Goal: Task Accomplishment & Management: Use online tool/utility

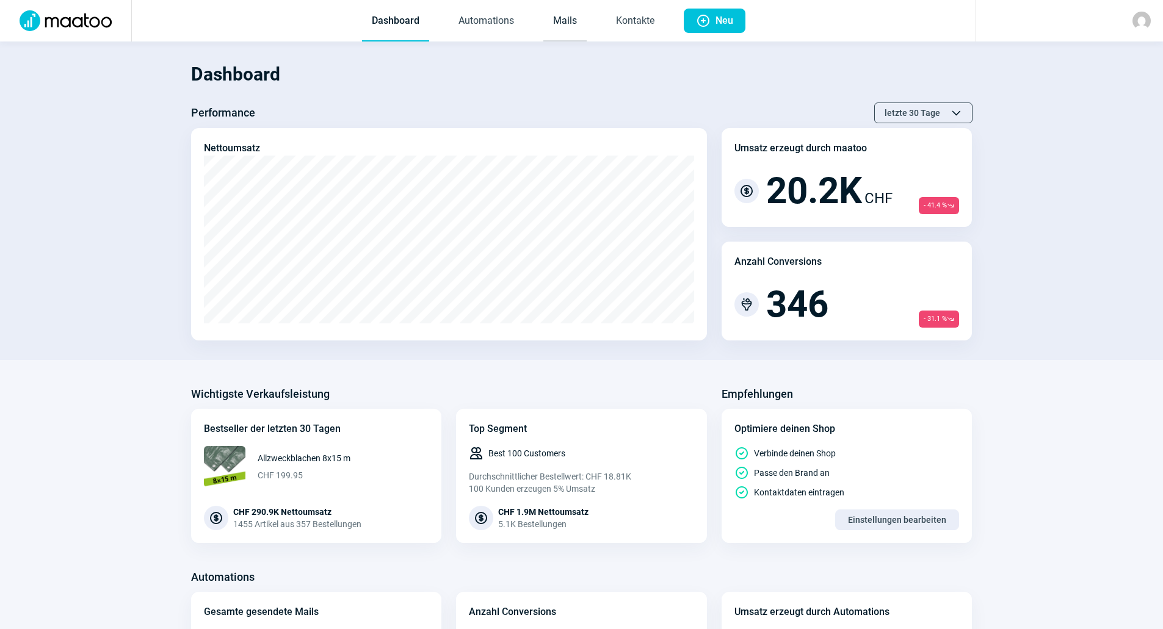
click at [569, 20] on link "Mails" at bounding box center [564, 21] width 43 height 40
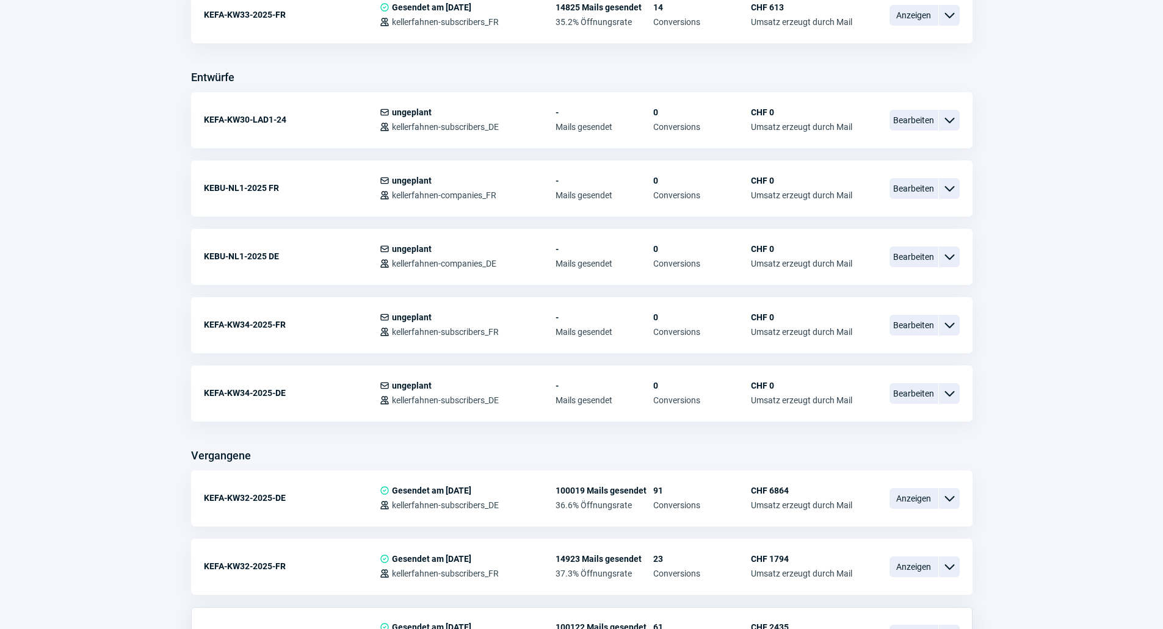
scroll to position [569, 0]
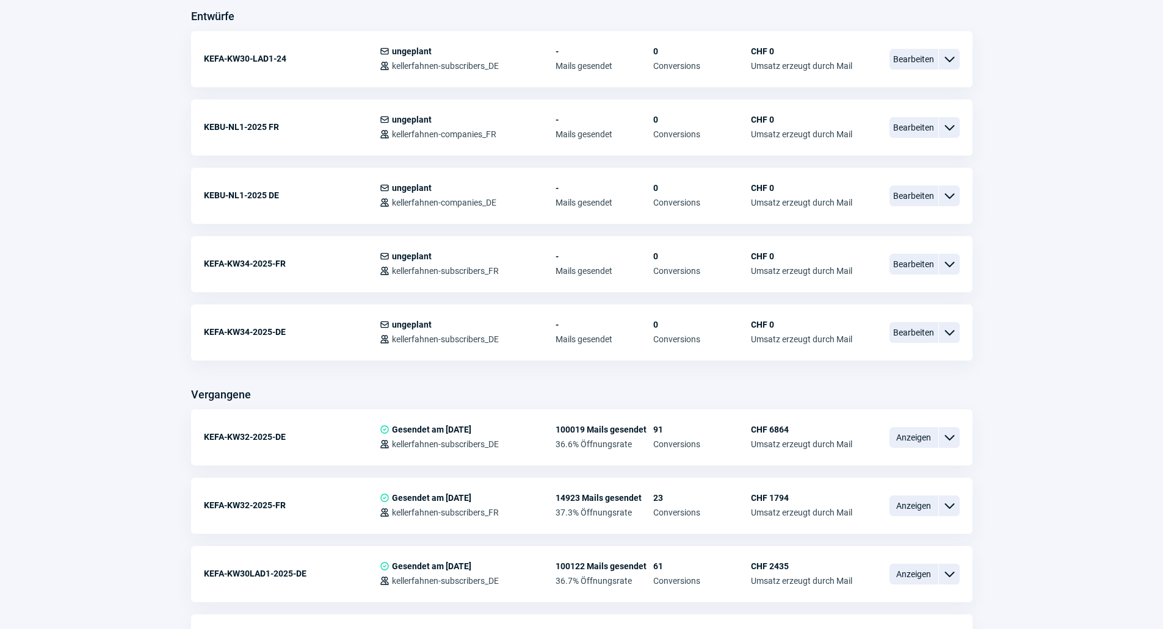
click at [587, 390] on div "Vergangene" at bounding box center [582, 395] width 782 height 20
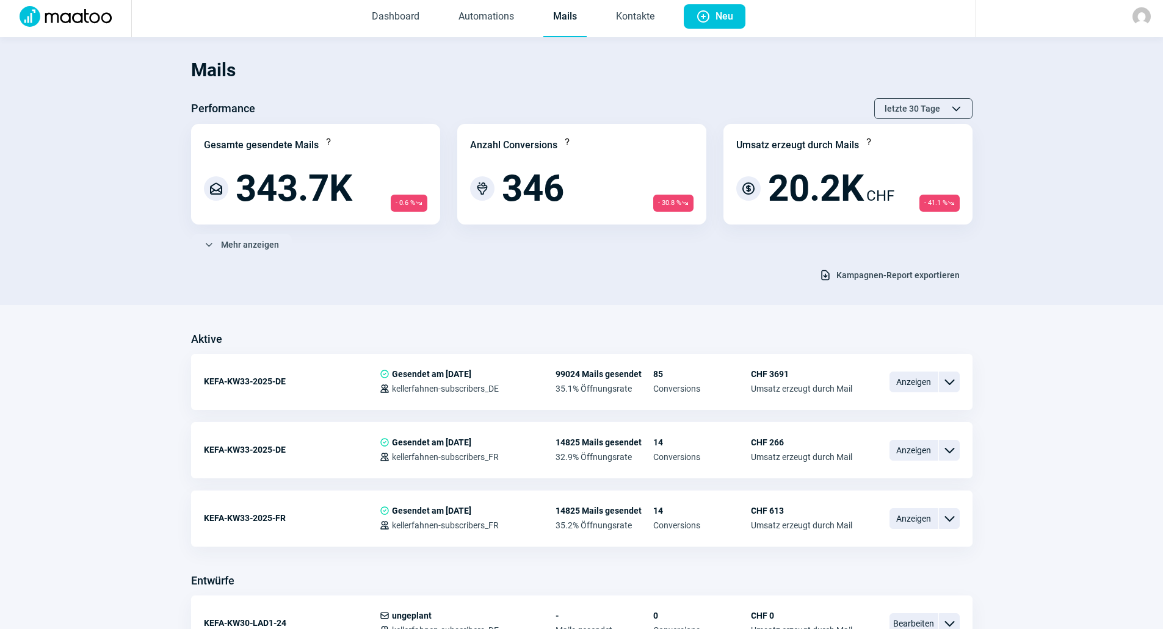
scroll to position [0, 0]
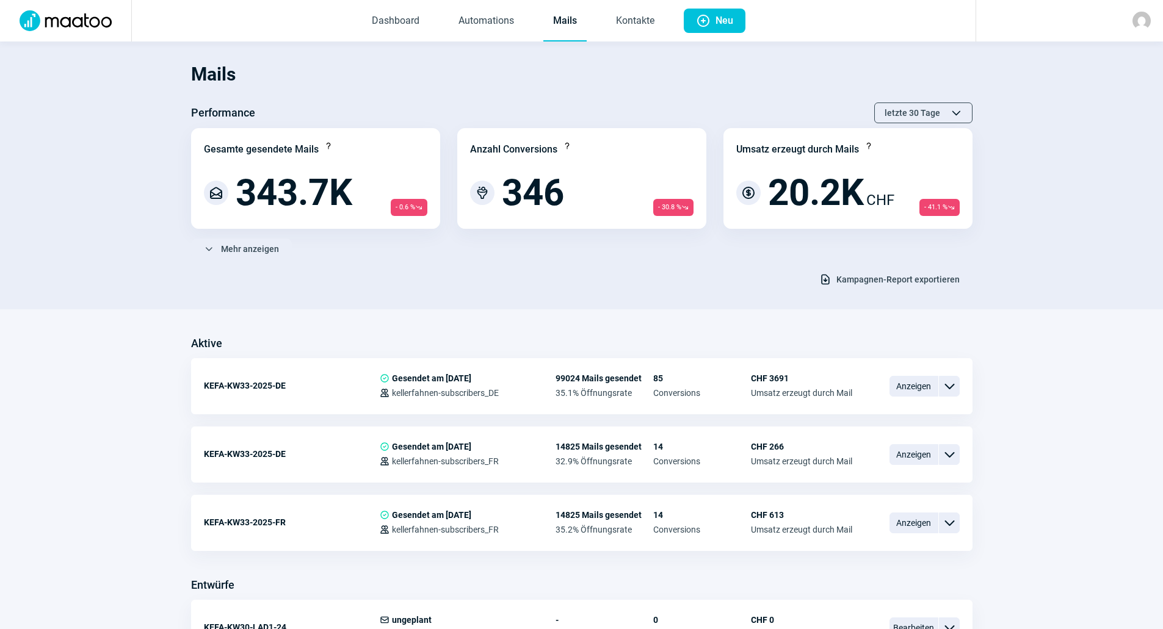
click at [464, 284] on div "Download icon Kampagnen-Report exportieren" at bounding box center [582, 279] width 782 height 21
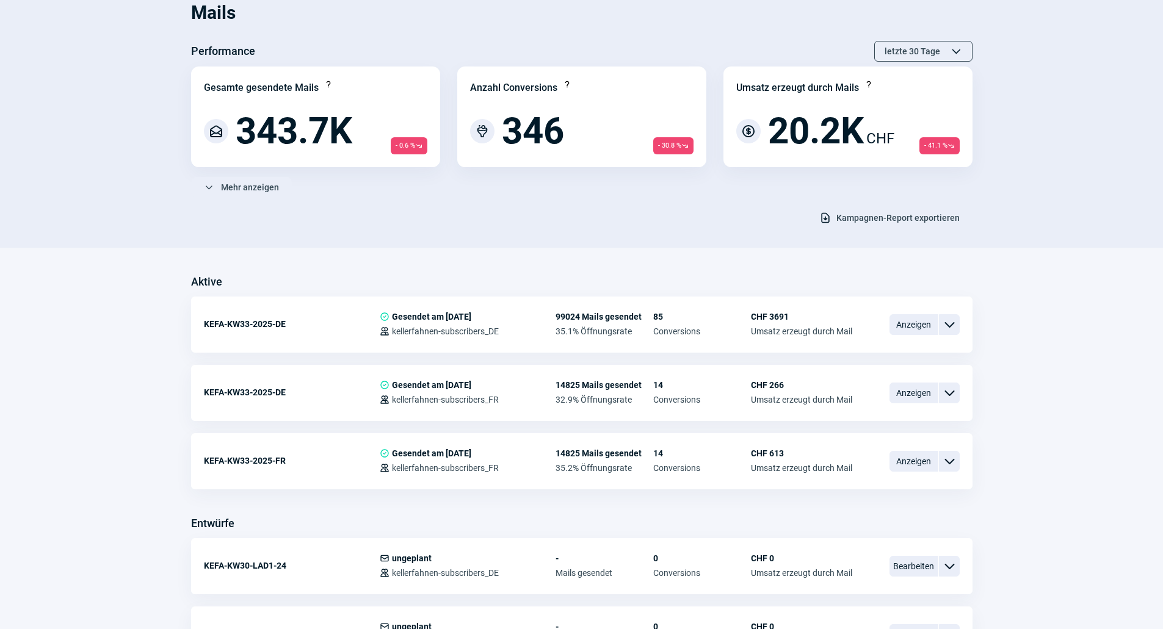
scroll to position [61, 0]
click at [494, 281] on div "Aktive" at bounding box center [582, 283] width 782 height 20
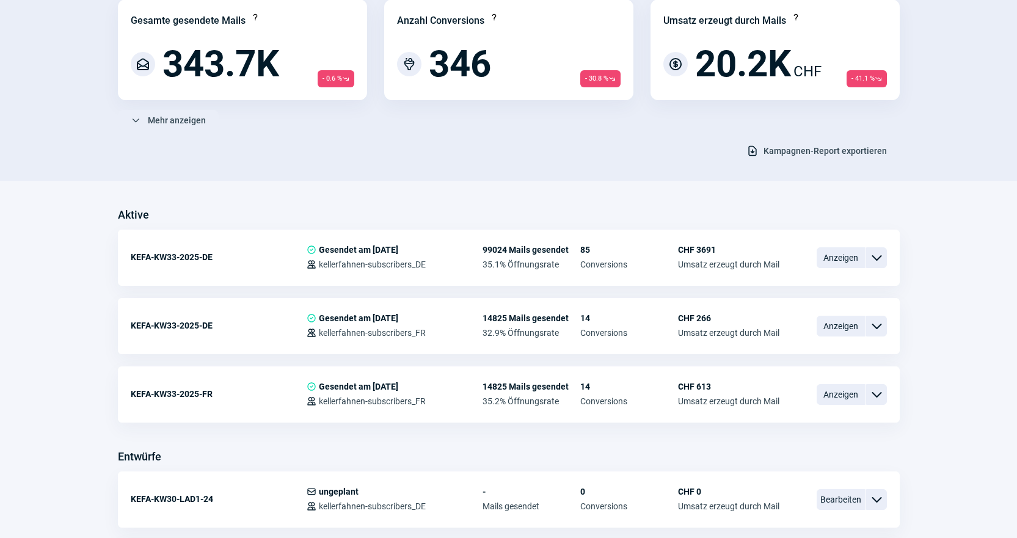
scroll to position [244, 0]
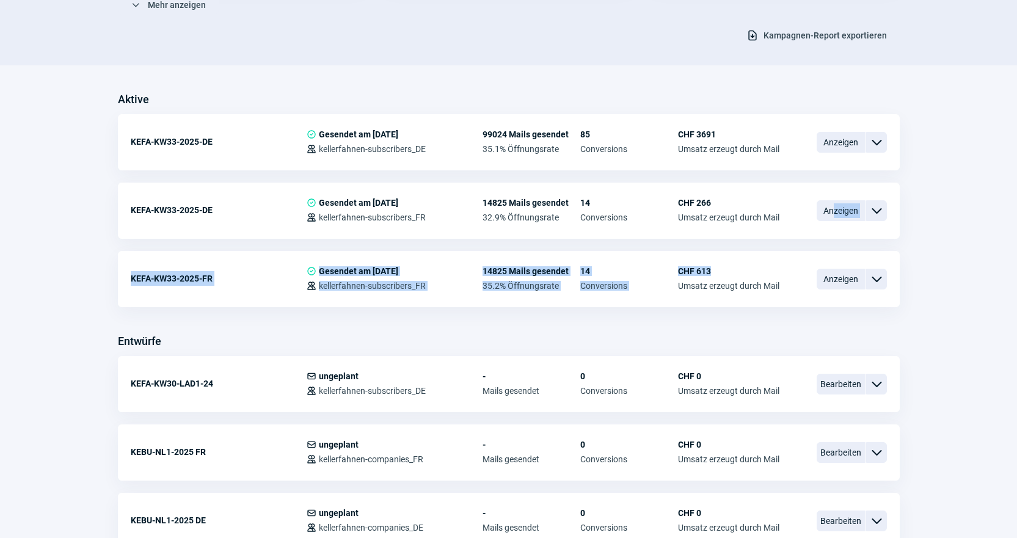
drag, startPoint x: 835, startPoint y: 214, endPoint x: 751, endPoint y: 248, distance: 90.4
click at [751, 332] on div "Aktive KEFA-KW33-2025-DE CheckCircle icon Gesendet am [DATE] Users icon kellerf…" at bounding box center [509, 509] width 782 height 354
click at [735, 332] on div "Aktive KEFA-KW33-2025-DE CheckCircle icon Gesendet am [DATE] Users icon kellerf…" at bounding box center [509, 509] width 782 height 354
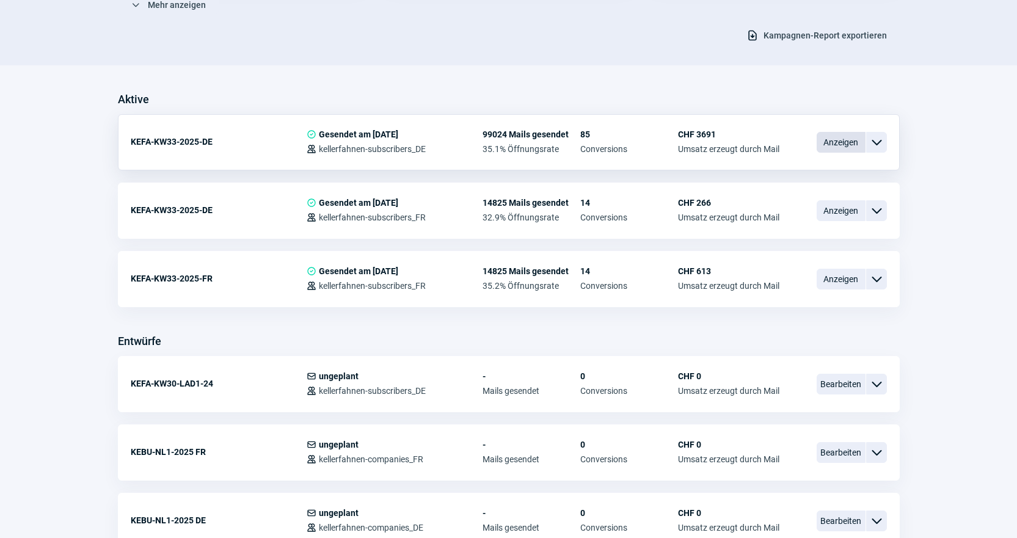
click at [828, 142] on span "Anzeigen" at bounding box center [840, 142] width 49 height 21
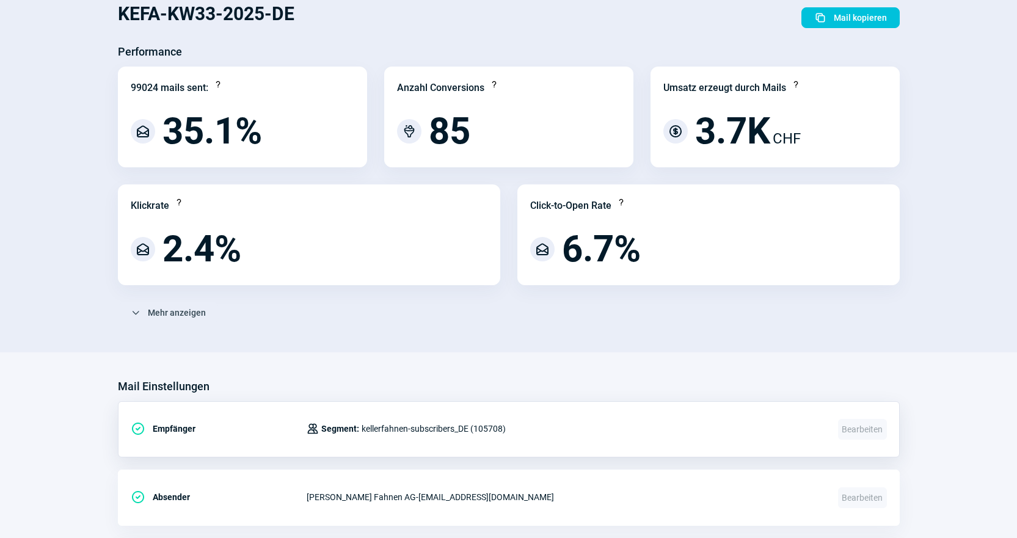
scroll to position [122, 0]
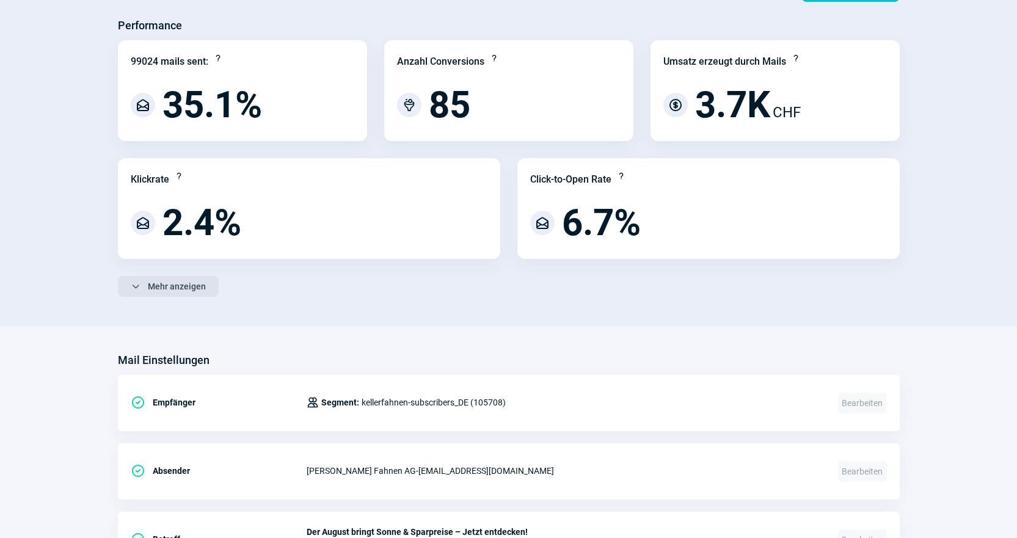
click at [150, 294] on span "Mehr anzeigen" at bounding box center [177, 287] width 58 height 20
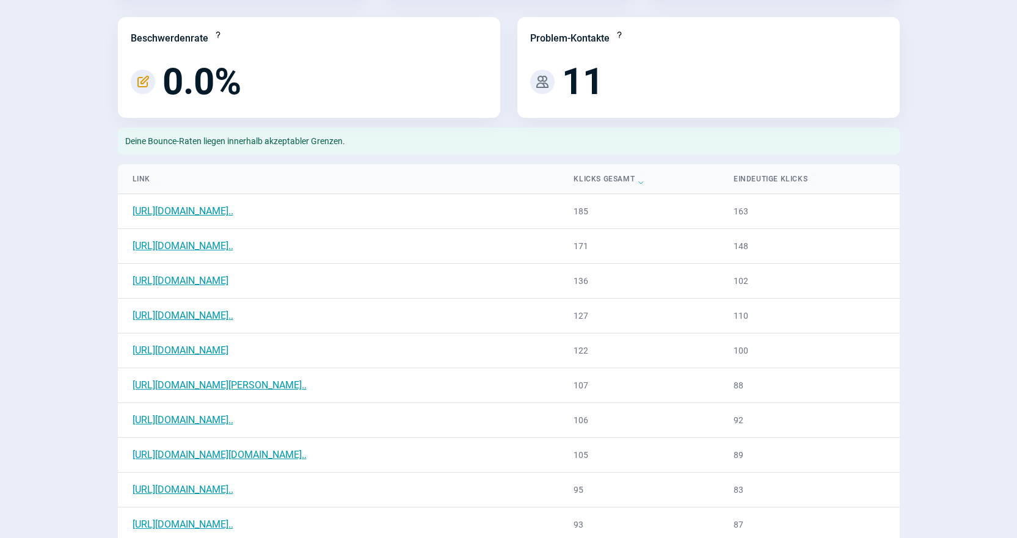
scroll to position [550, 0]
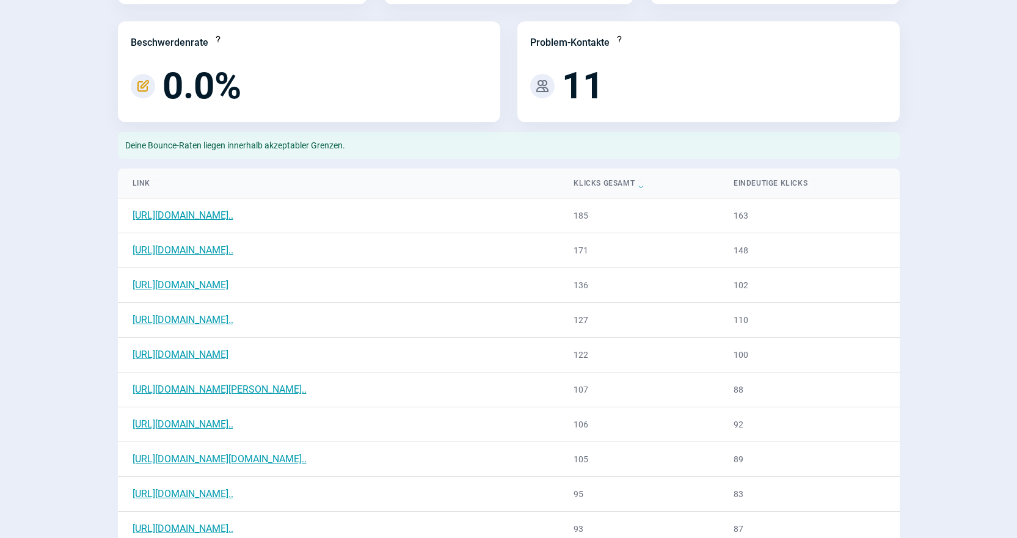
scroll to position [244, 0]
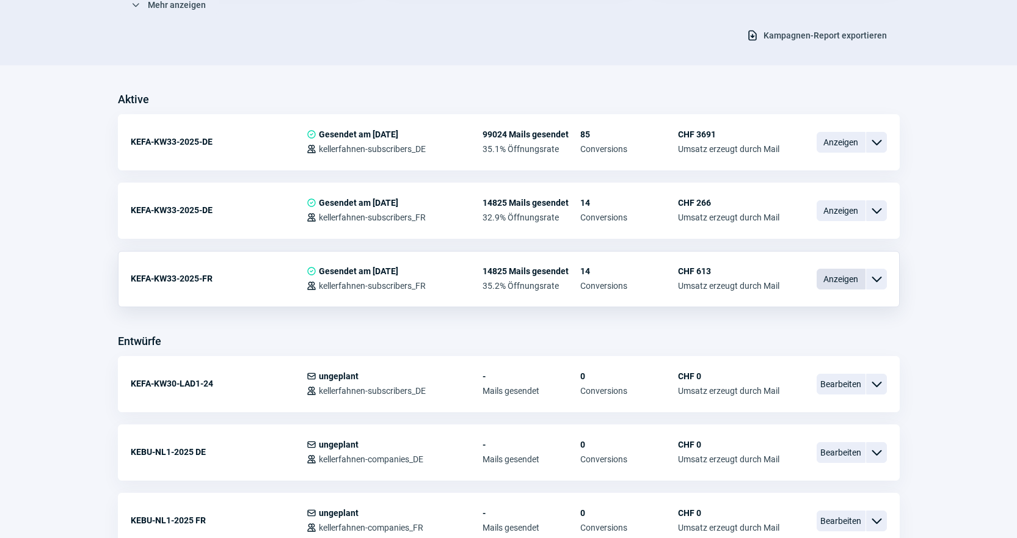
click at [839, 278] on span "Anzeigen" at bounding box center [840, 279] width 49 height 21
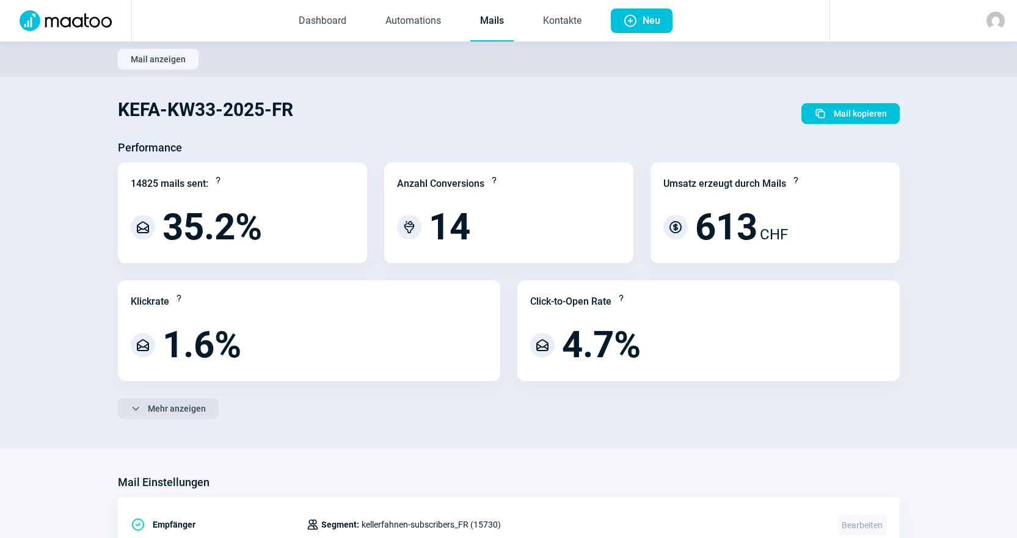
click at [167, 414] on span "Mehr anzeigen" at bounding box center [177, 409] width 58 height 20
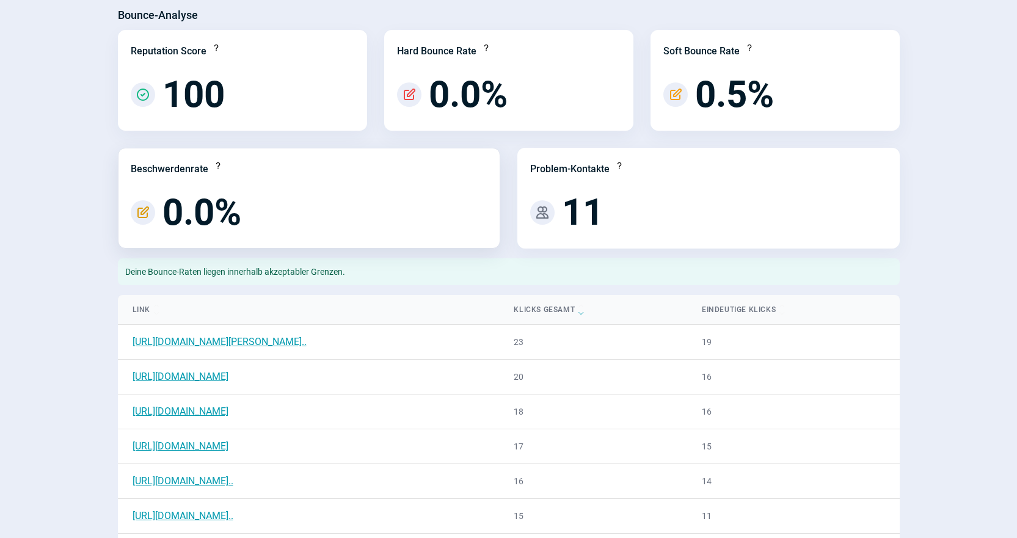
scroll to position [550, 0]
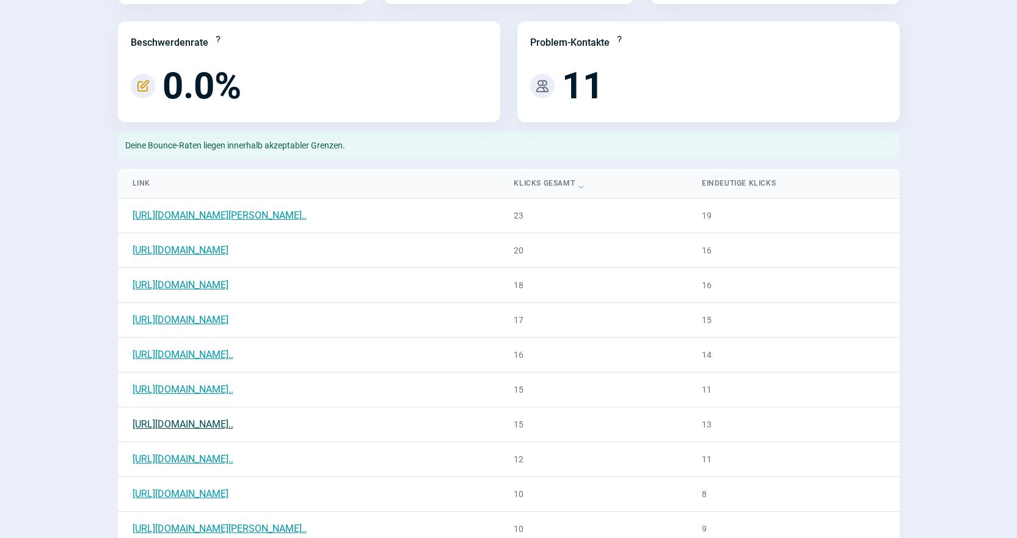
click at [233, 428] on link "[URL][DOMAIN_NAME].." at bounding box center [182, 424] width 101 height 12
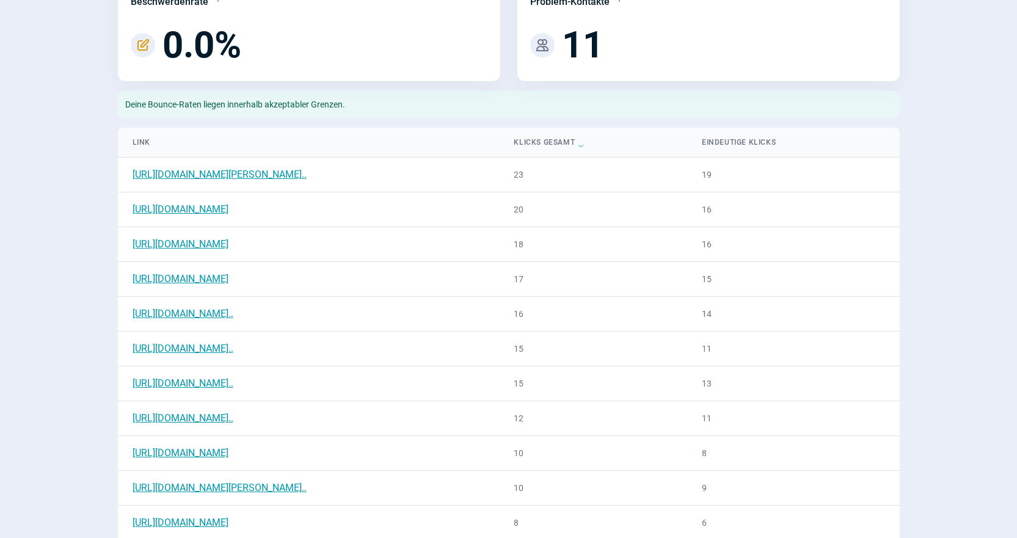
scroll to position [672, 0]
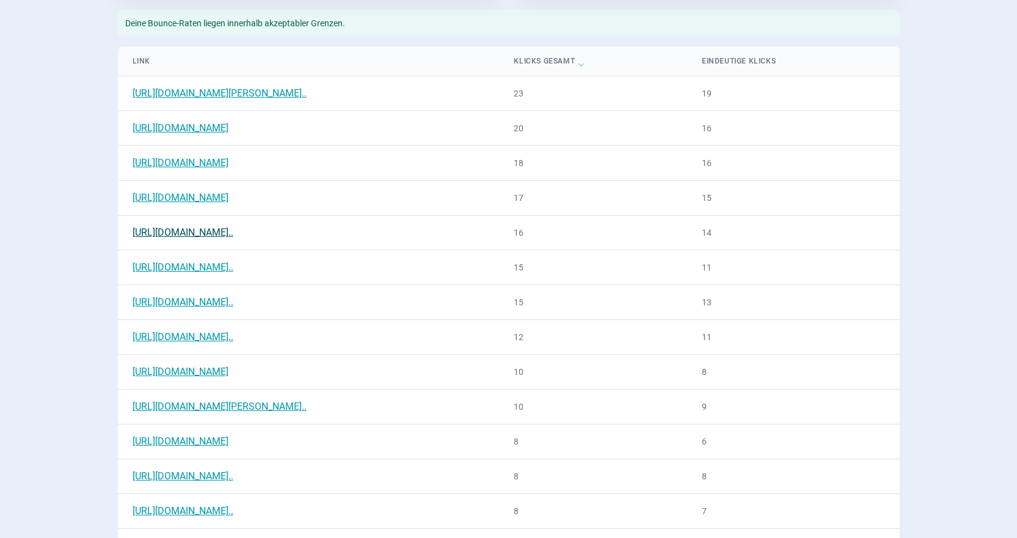
click at [233, 233] on link "[URL][DOMAIN_NAME].." at bounding box center [182, 233] width 101 height 12
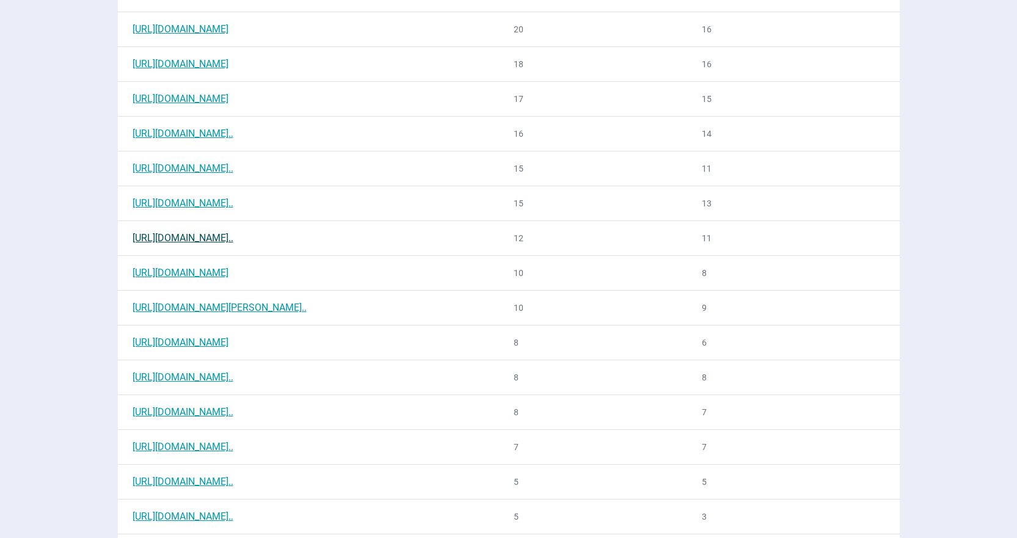
scroll to position [794, 0]
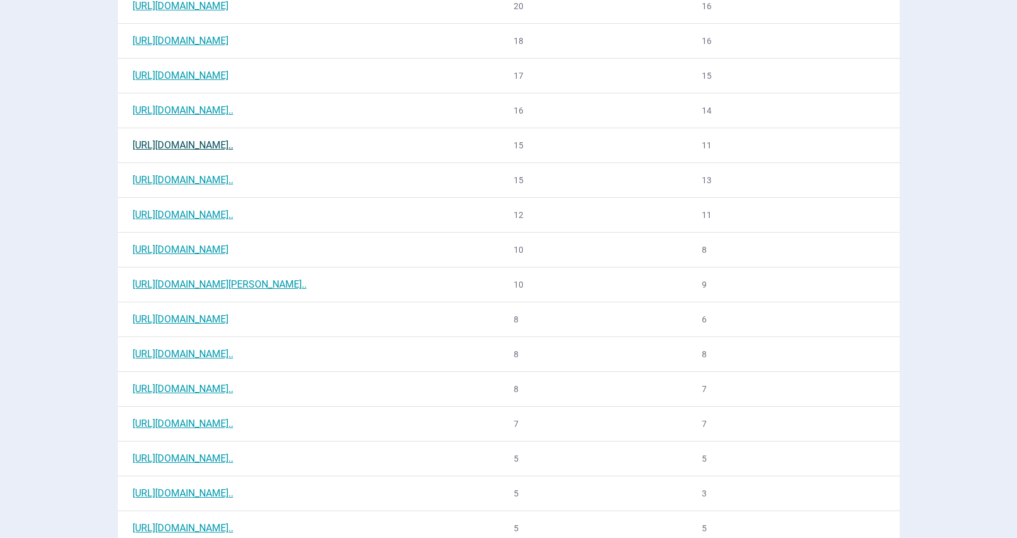
click at [233, 146] on link "[URL][DOMAIN_NAME].." at bounding box center [182, 145] width 101 height 12
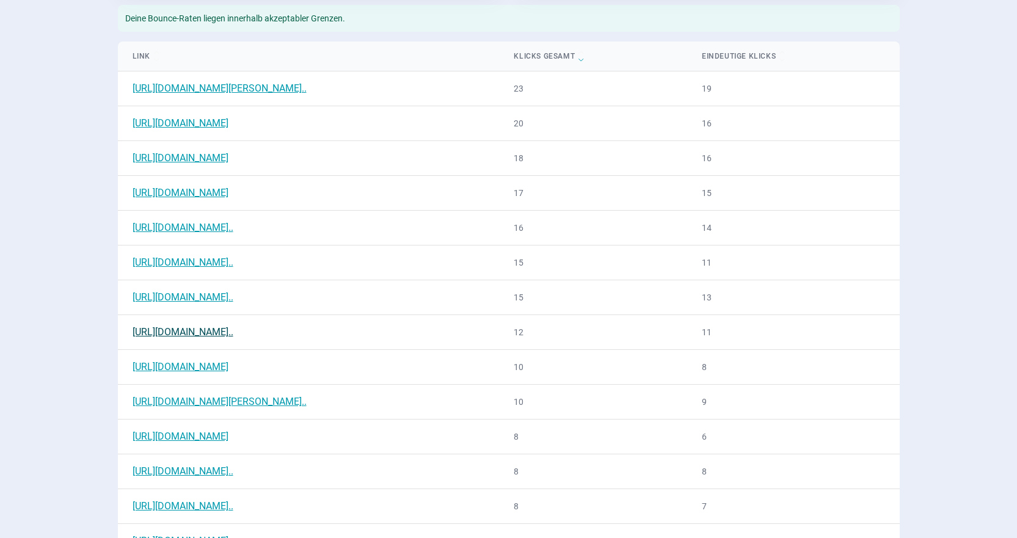
scroll to position [672, 0]
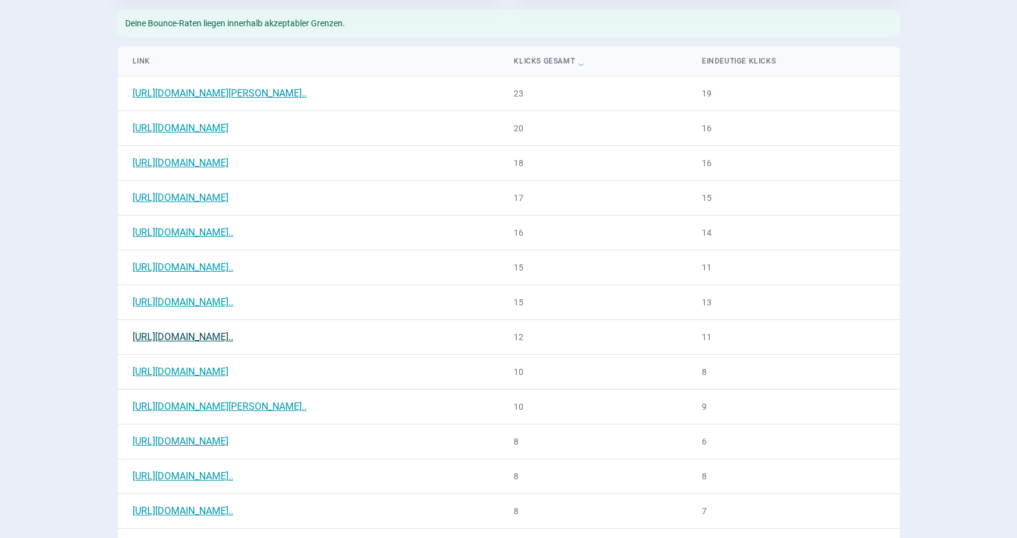
click at [233, 341] on link "[URL][DOMAIN_NAME].." at bounding box center [182, 337] width 101 height 12
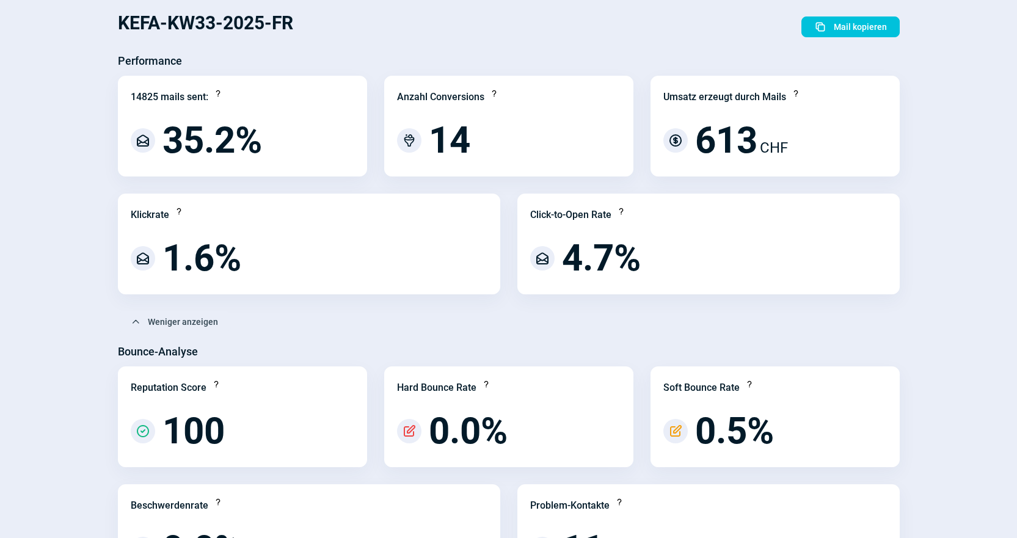
scroll to position [0, 0]
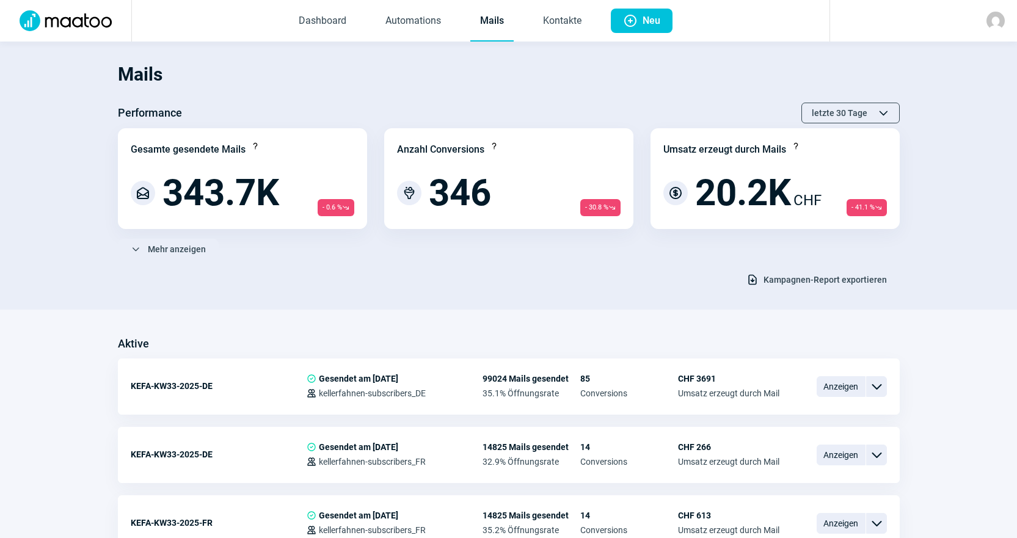
click at [491, 24] on link "Mails" at bounding box center [491, 21] width 43 height 40
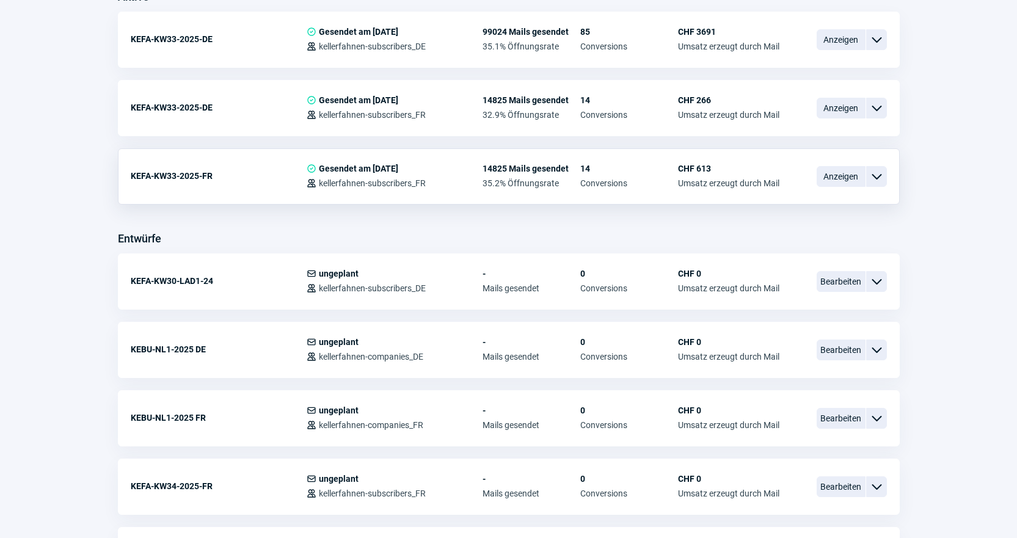
scroll to position [366, 0]
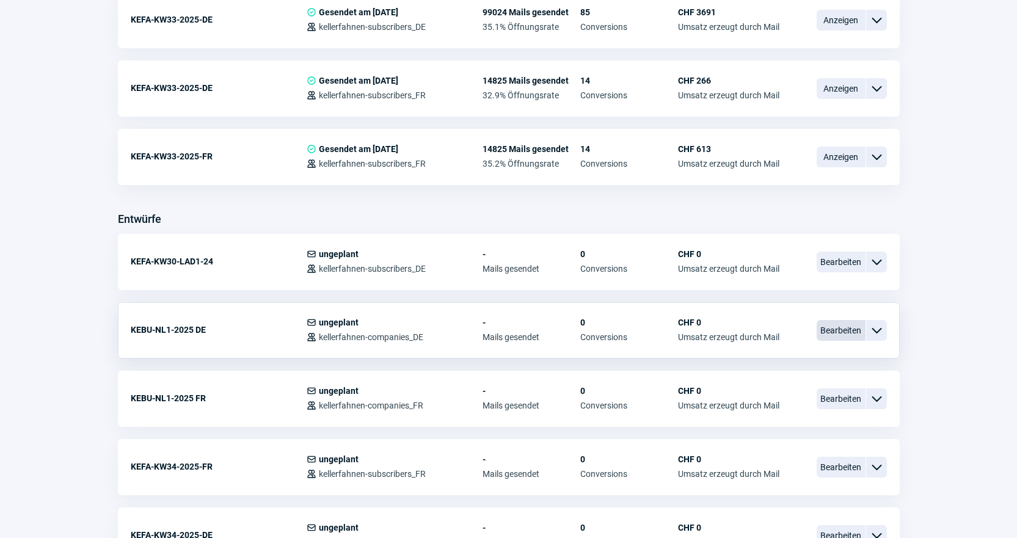
click at [849, 337] on span "Bearbeiten" at bounding box center [840, 330] width 49 height 21
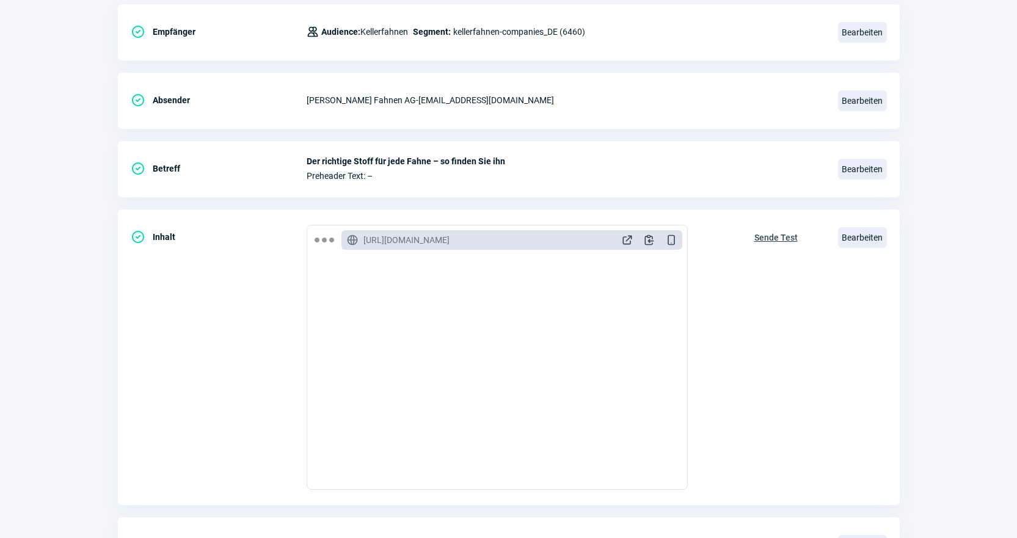
scroll to position [183, 0]
click at [871, 242] on span "Bearbeiten" at bounding box center [862, 237] width 49 height 21
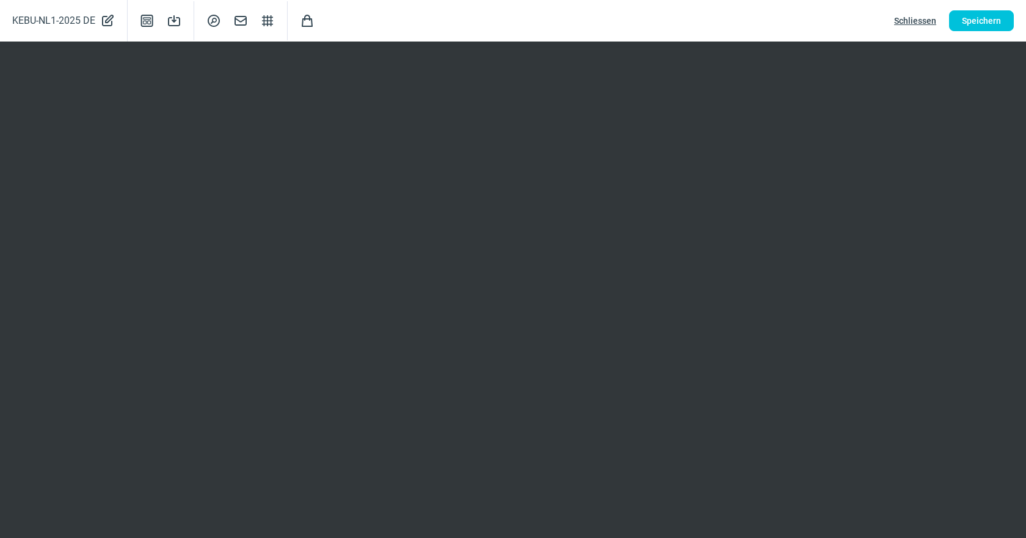
click at [998, 4] on div "KEBU-NL1-2025 DE PencilAlt icon Template icon Save icon SearchCircle icon Mail …" at bounding box center [513, 21] width 1026 height 42
click at [999, 20] on span "Speichern" at bounding box center [981, 21] width 39 height 20
click at [917, 16] on span "Schliessen" at bounding box center [915, 21] width 42 height 20
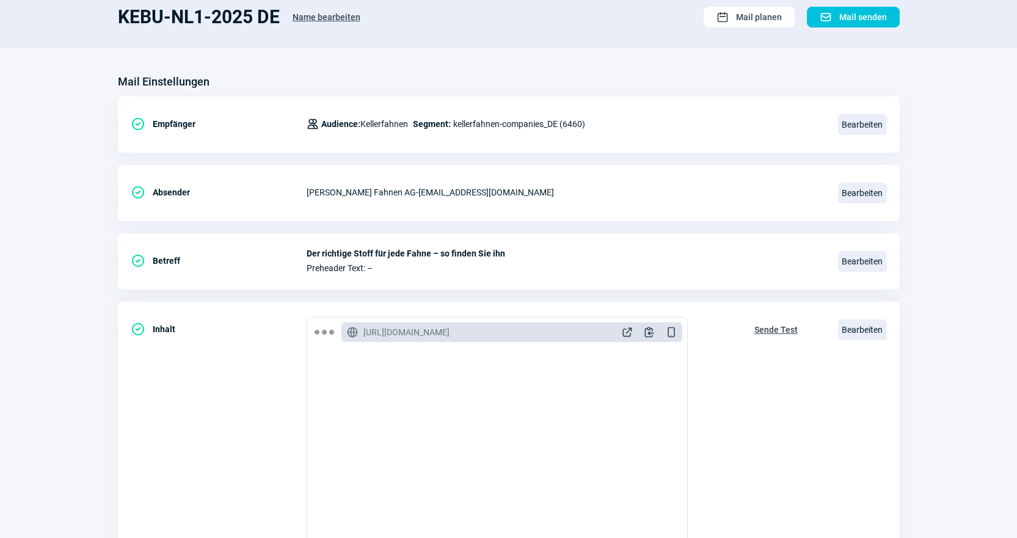
scroll to position [0, 0]
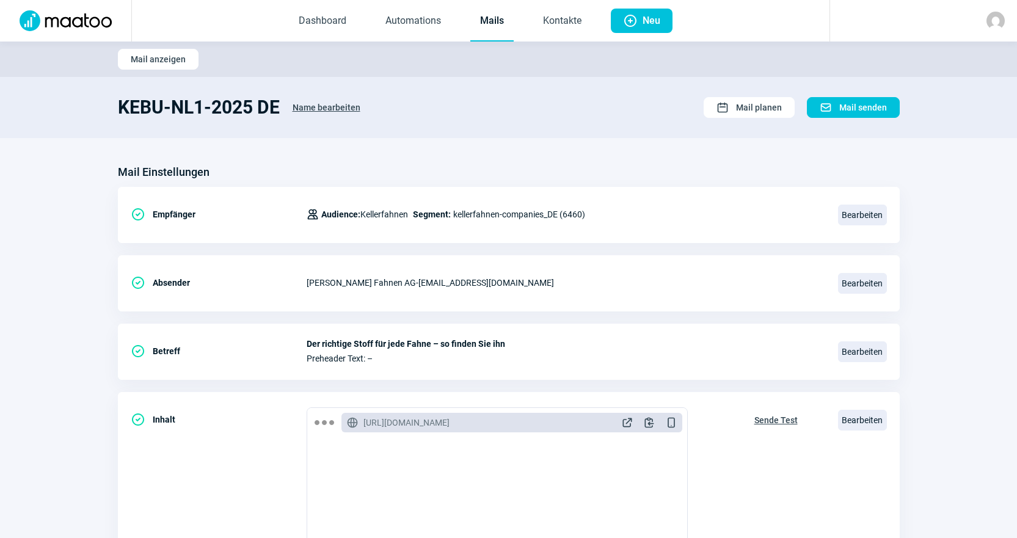
click at [507, 27] on link "Mails" at bounding box center [491, 21] width 43 height 40
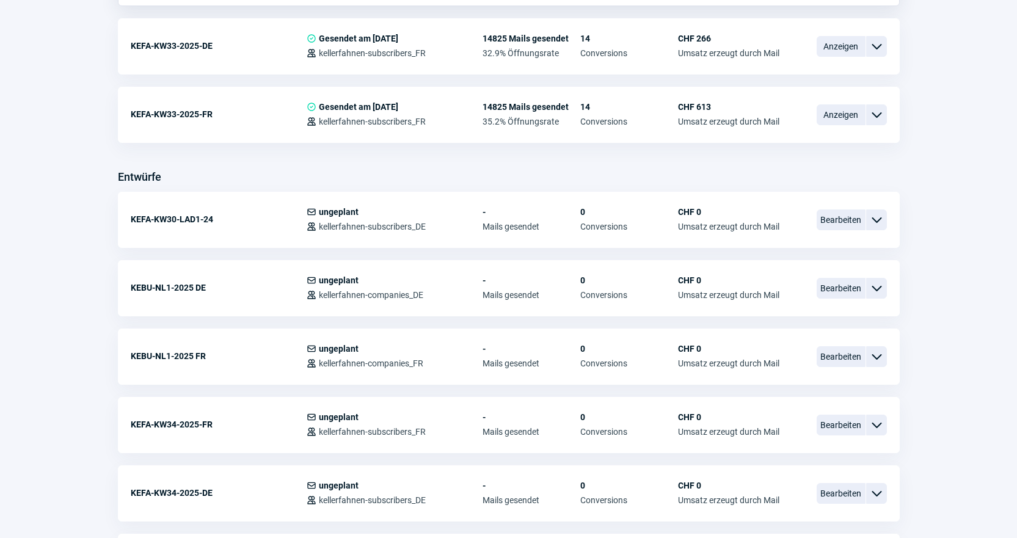
scroll to position [427, 0]
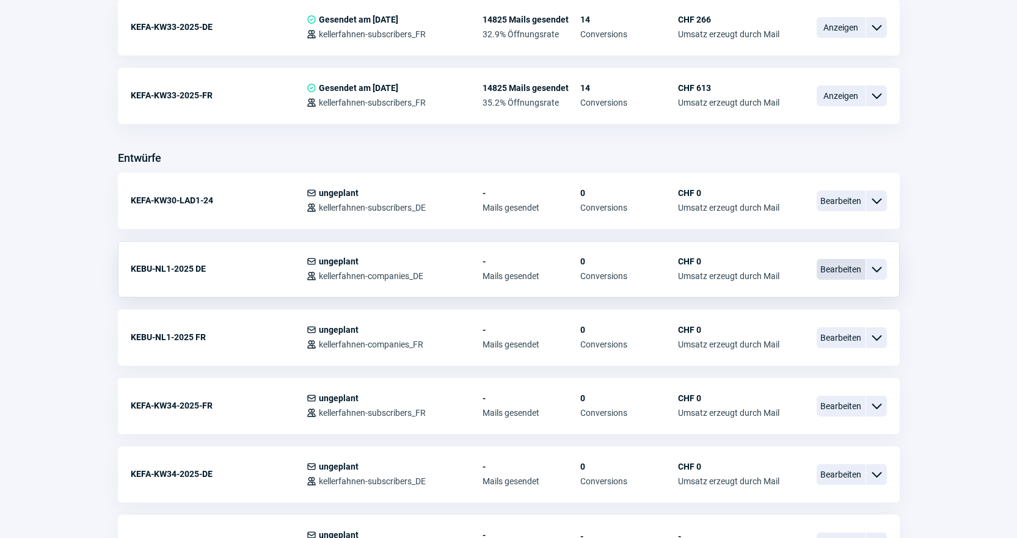
click at [849, 263] on span "Bearbeiten" at bounding box center [840, 269] width 49 height 21
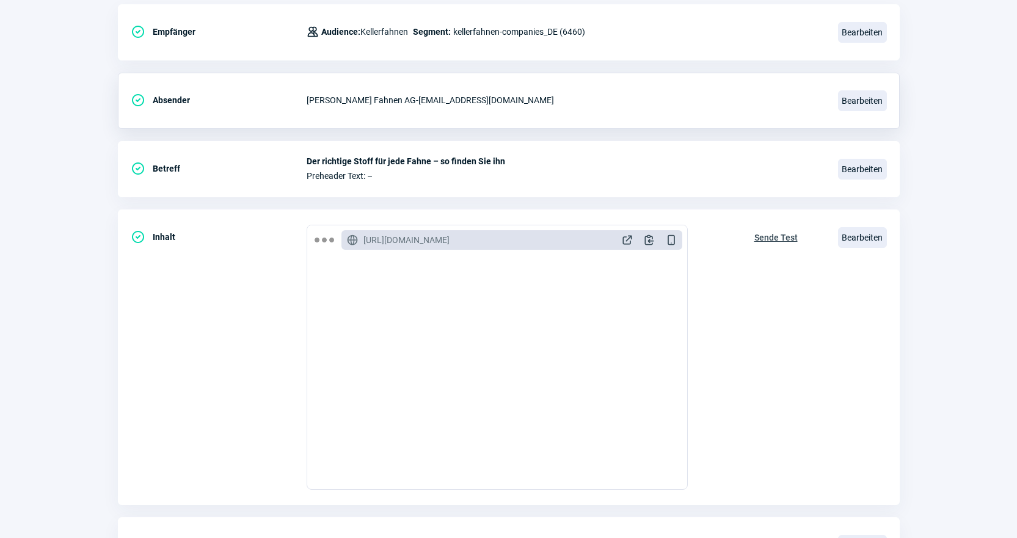
scroll to position [183, 0]
click at [867, 238] on span "Bearbeiten" at bounding box center [862, 237] width 49 height 21
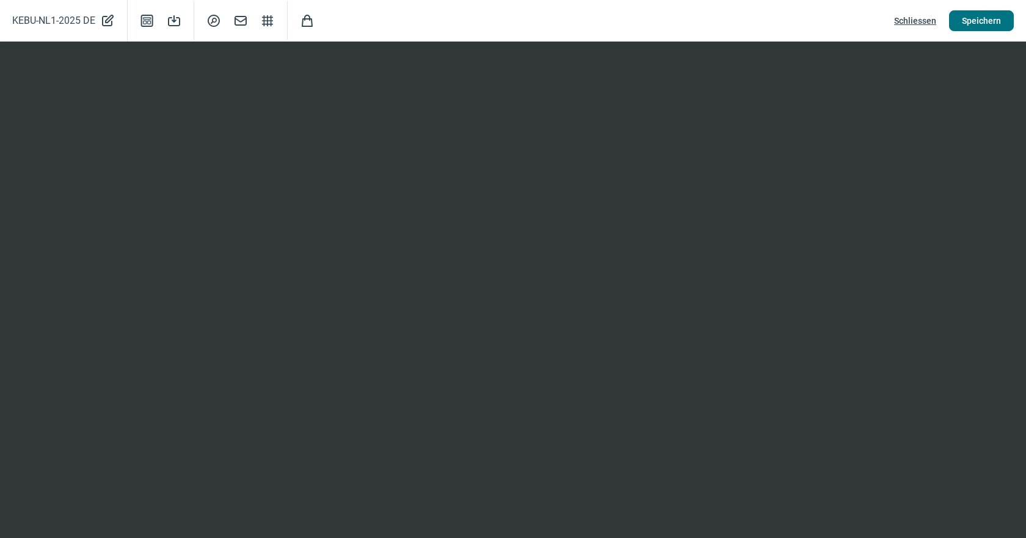
click at [974, 20] on span "Speichern" at bounding box center [981, 21] width 39 height 20
click at [910, 21] on span "Schliessen" at bounding box center [915, 21] width 42 height 20
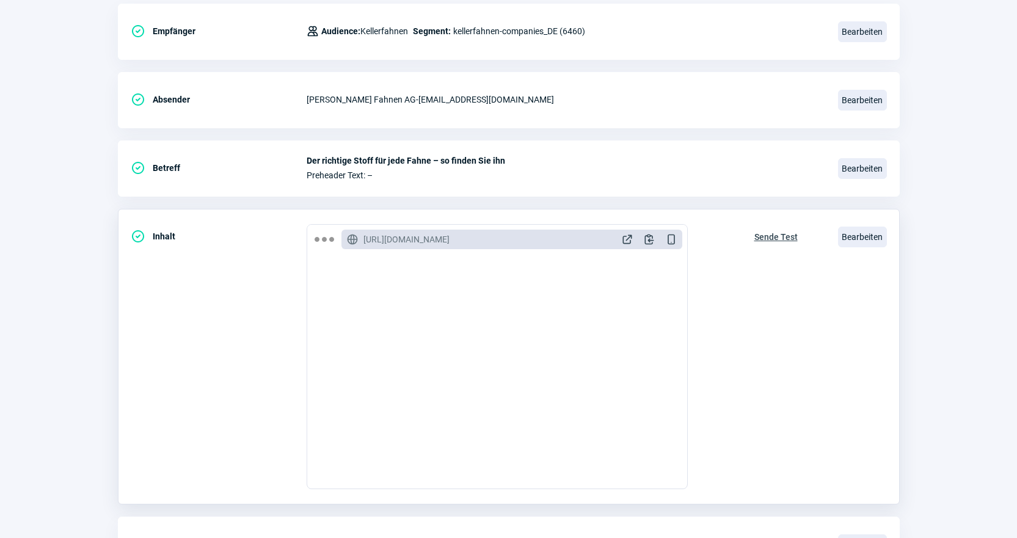
click at [780, 234] on span "Sende Test" at bounding box center [775, 237] width 43 height 20
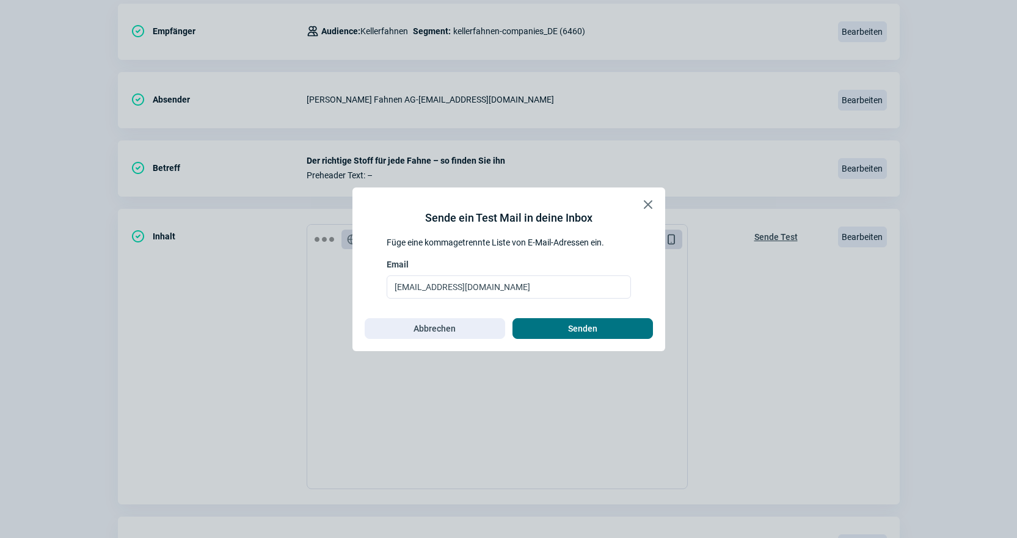
click at [620, 322] on span "Senden" at bounding box center [582, 329] width 115 height 20
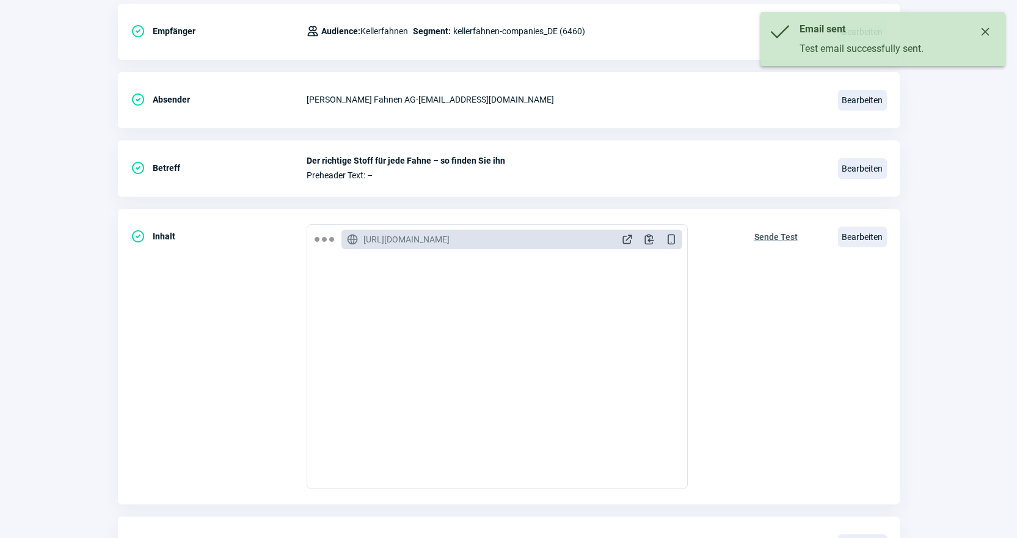
scroll to position [0, 0]
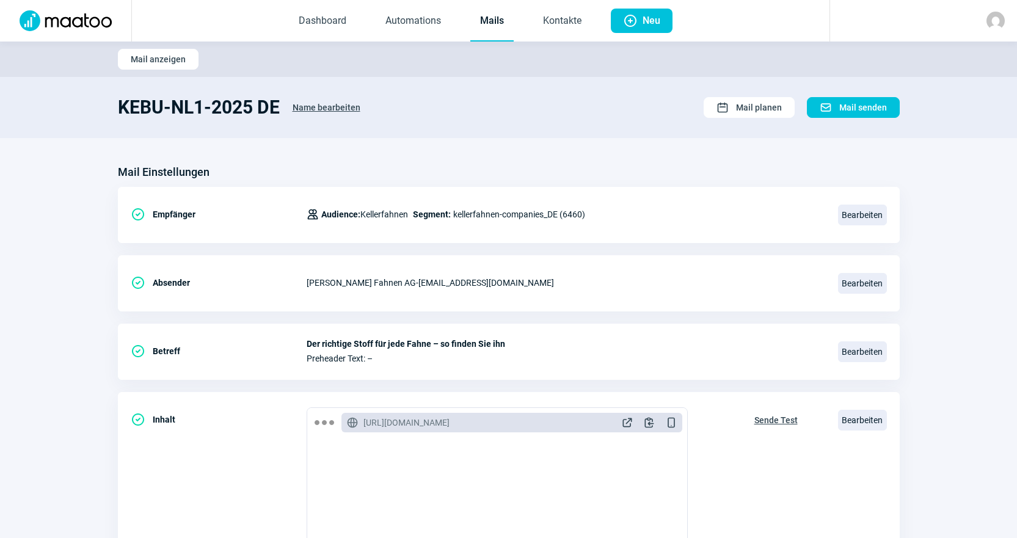
click at [499, 27] on link "Mails" at bounding box center [491, 21] width 43 height 40
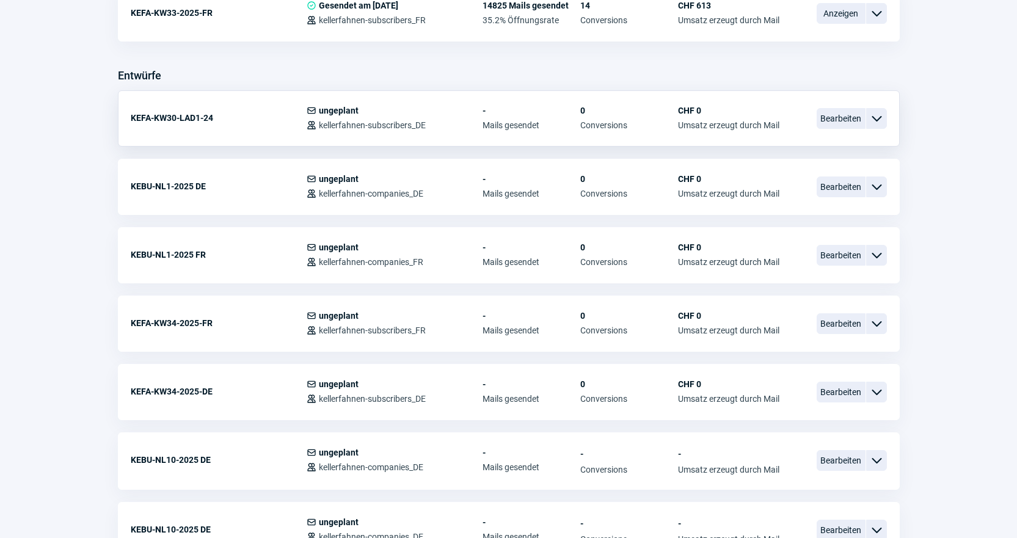
scroll to position [488, 0]
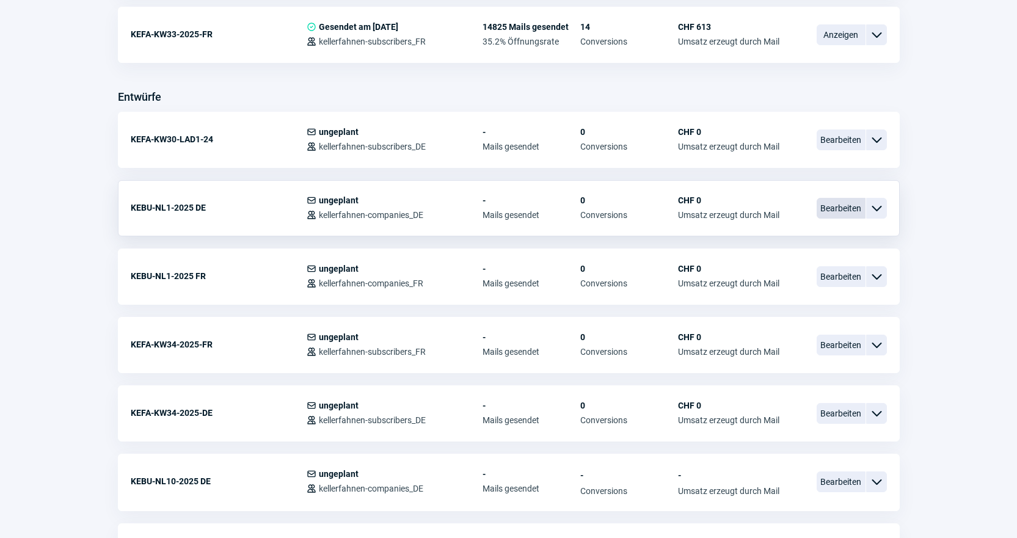
click at [843, 198] on span "Bearbeiten" at bounding box center [840, 208] width 49 height 21
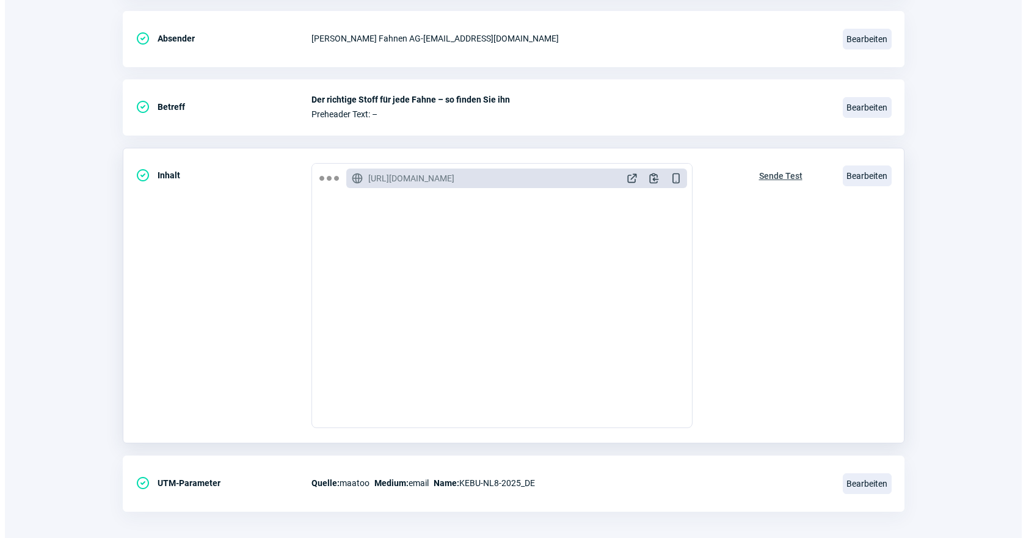
scroll to position [183, 0]
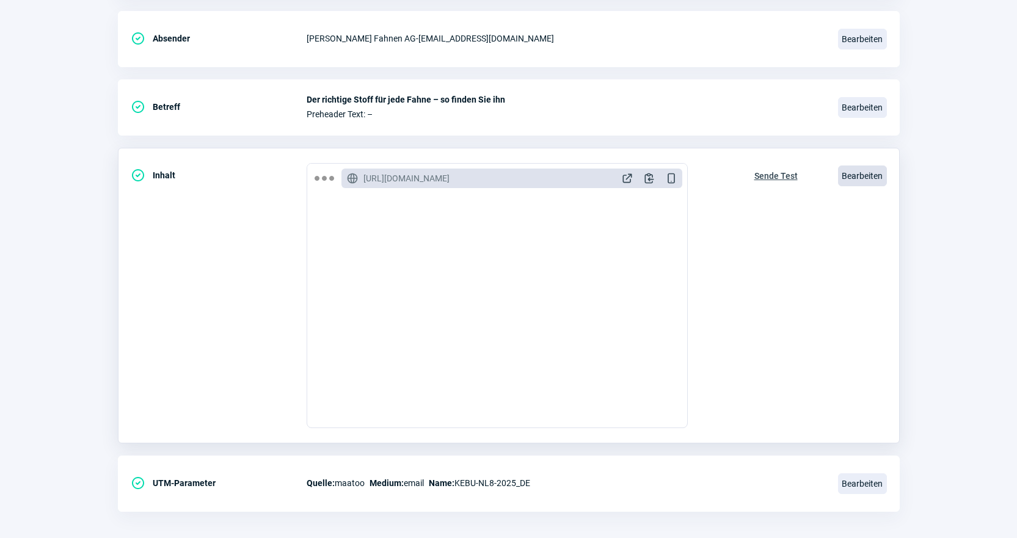
click at [872, 181] on span "Bearbeiten" at bounding box center [862, 175] width 49 height 21
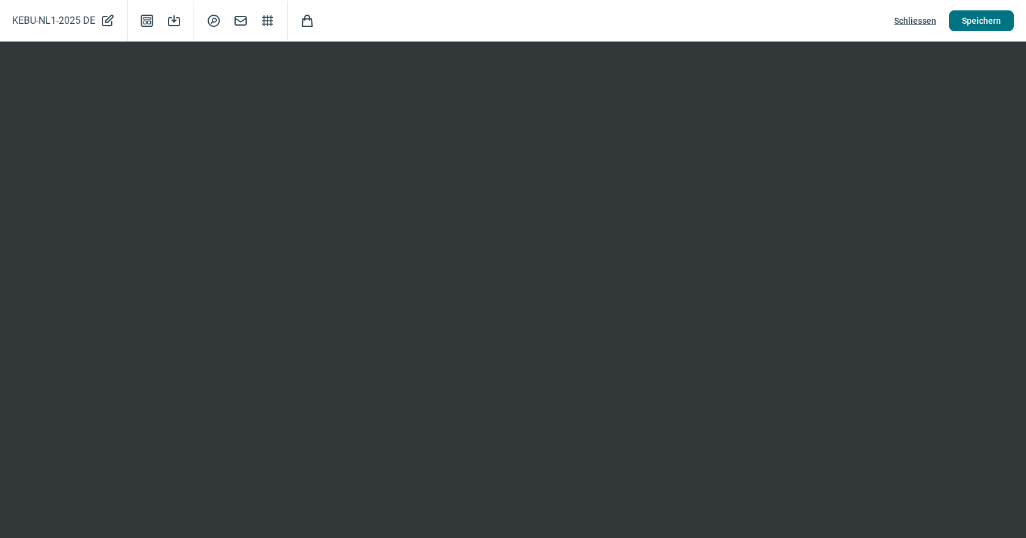
click at [974, 20] on span "Speichern" at bounding box center [981, 21] width 39 height 20
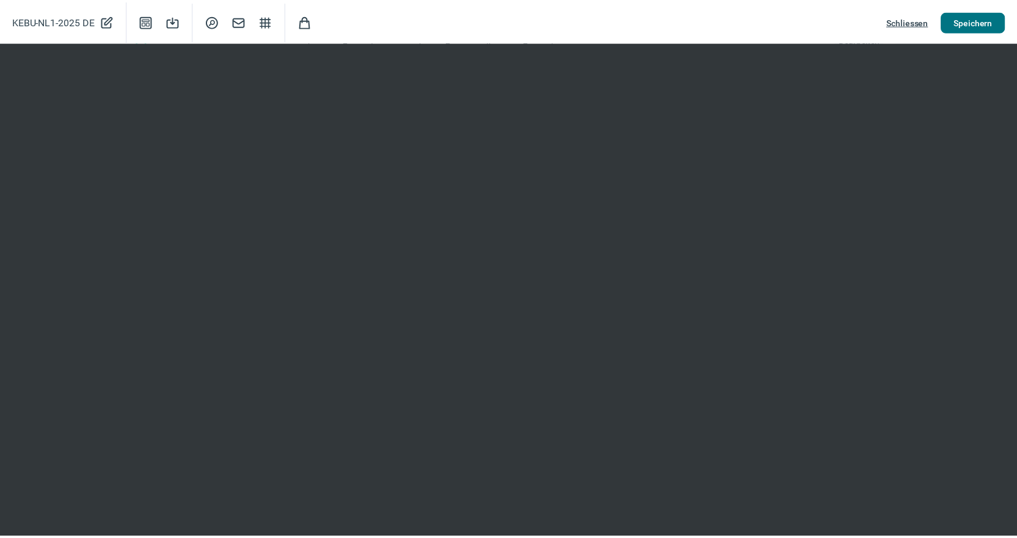
scroll to position [244, 0]
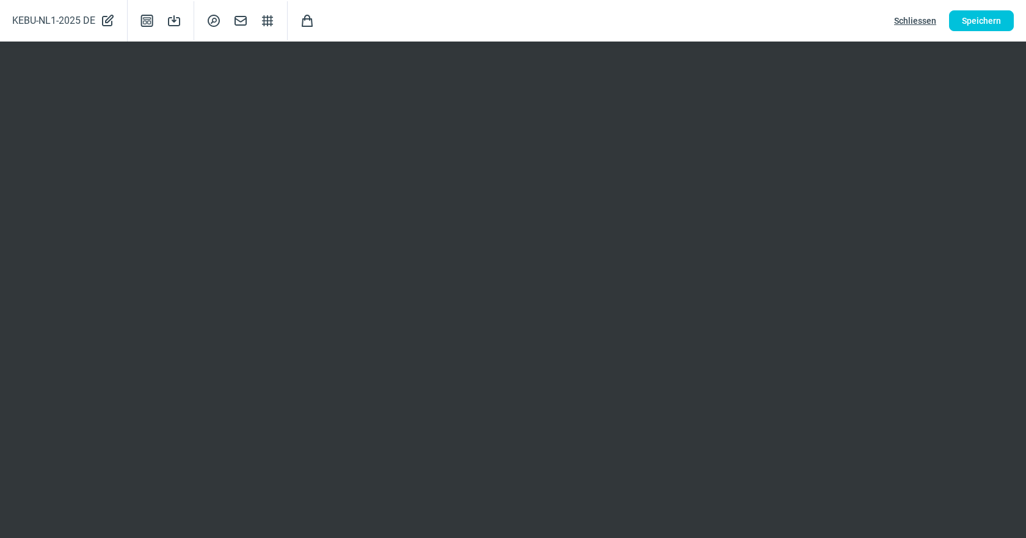
click at [914, 24] on span "Schliessen" at bounding box center [915, 21] width 42 height 20
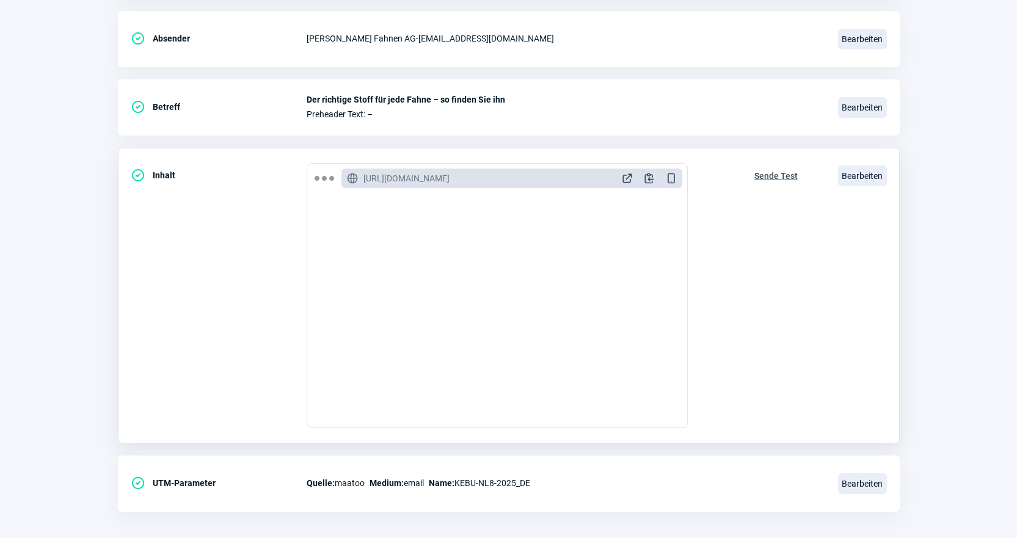
click at [781, 167] on span "Sende Test" at bounding box center [775, 176] width 43 height 20
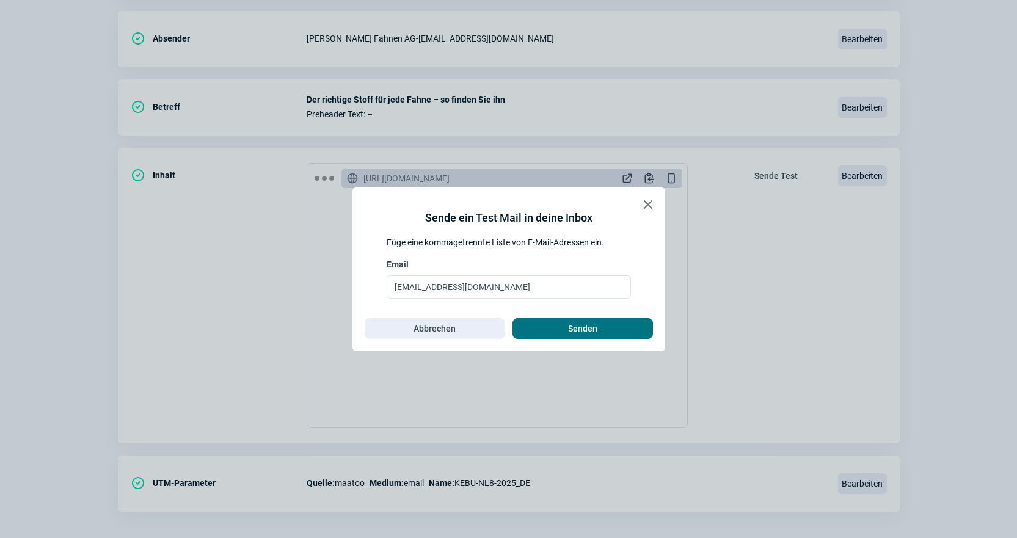
click at [606, 328] on span "Senden" at bounding box center [582, 329] width 115 height 20
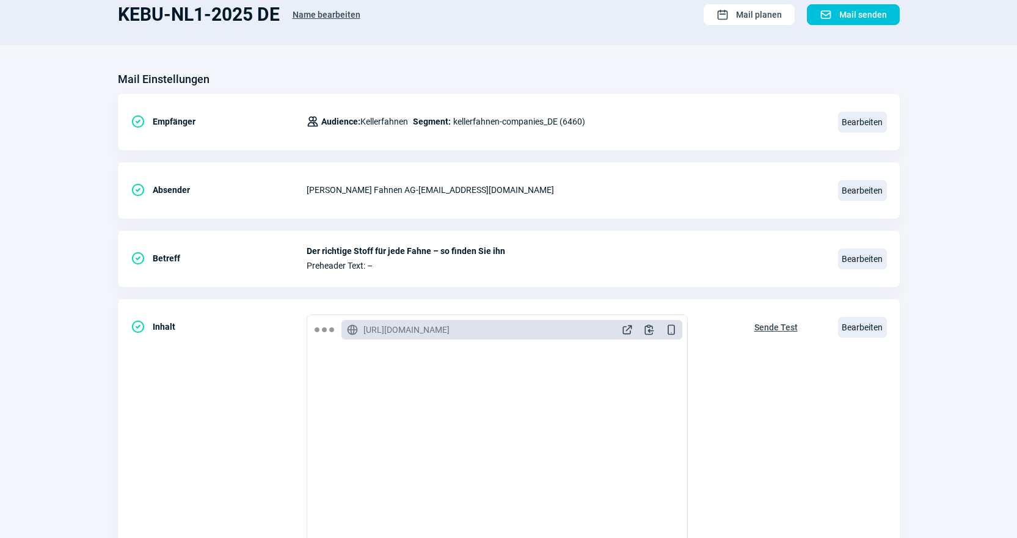
scroll to position [0, 0]
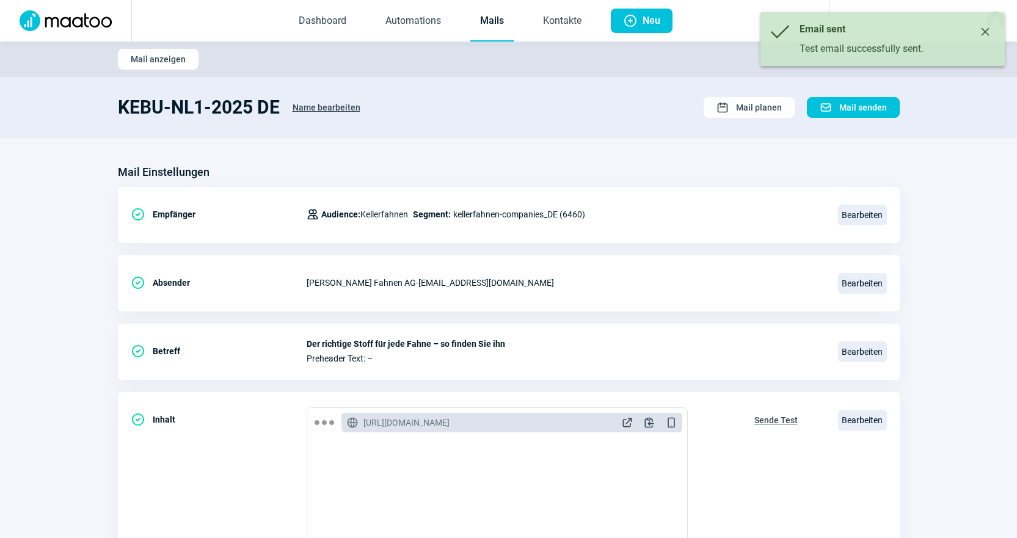
click at [496, 31] on link "Mails" at bounding box center [491, 21] width 43 height 40
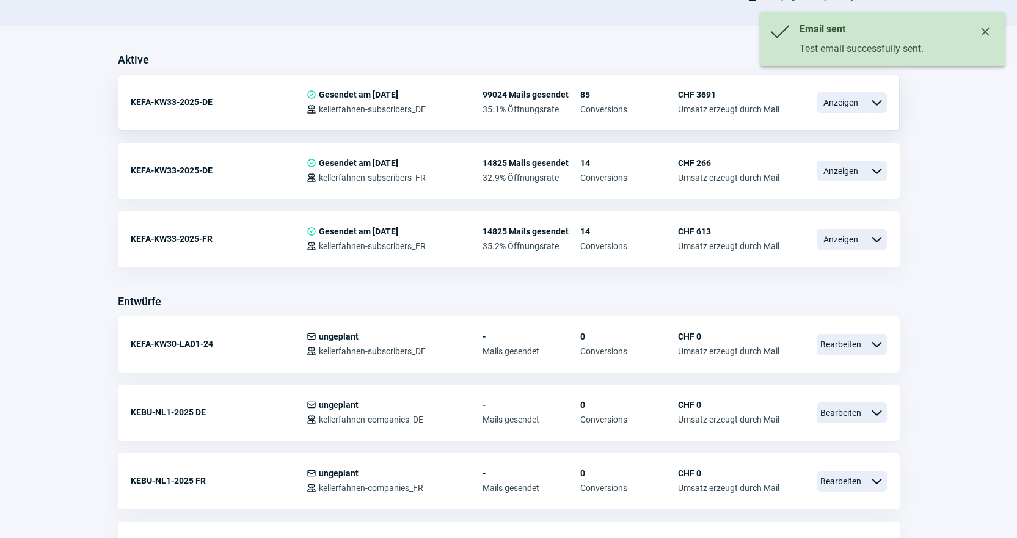
scroll to position [305, 0]
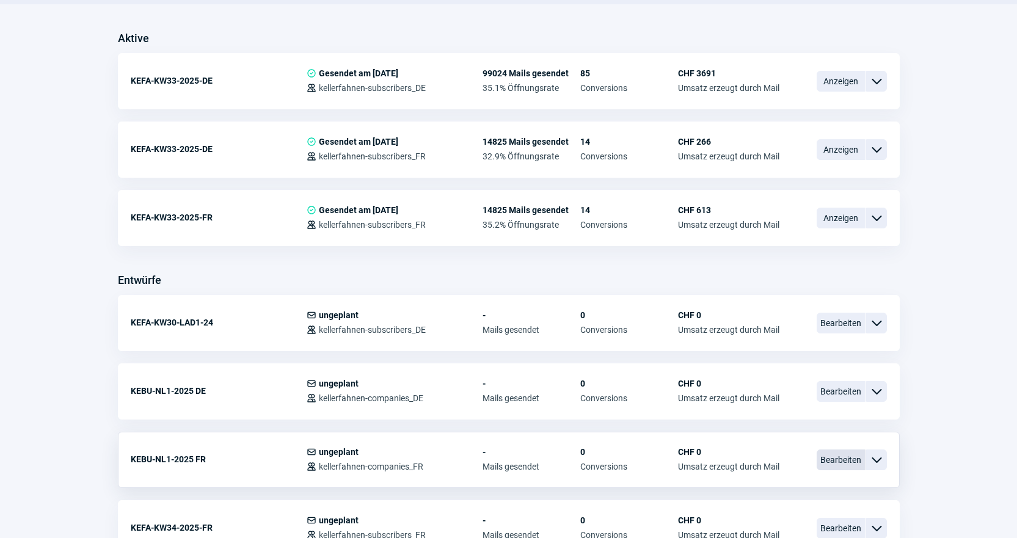
click at [841, 456] on span "Bearbeiten" at bounding box center [840, 459] width 49 height 21
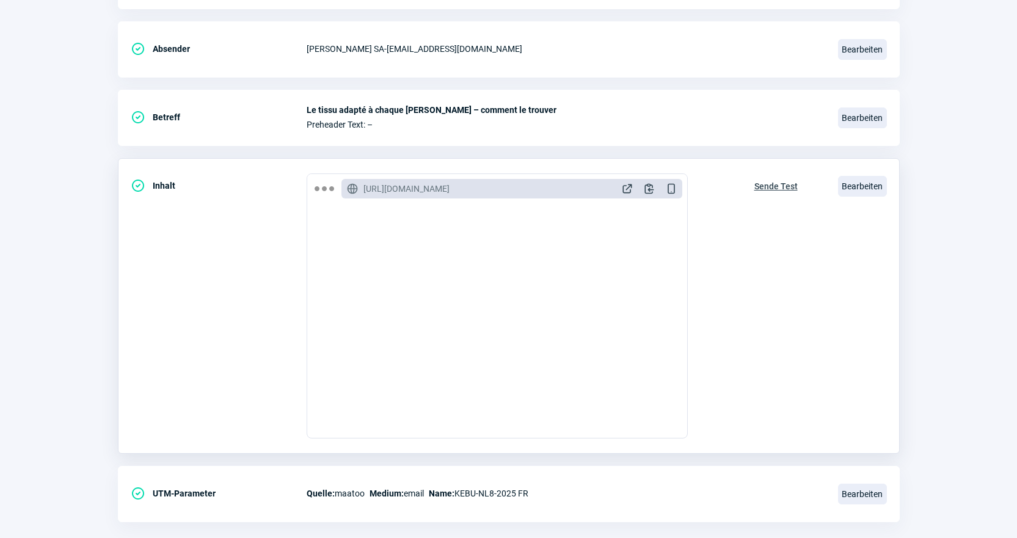
scroll to position [244, 0]
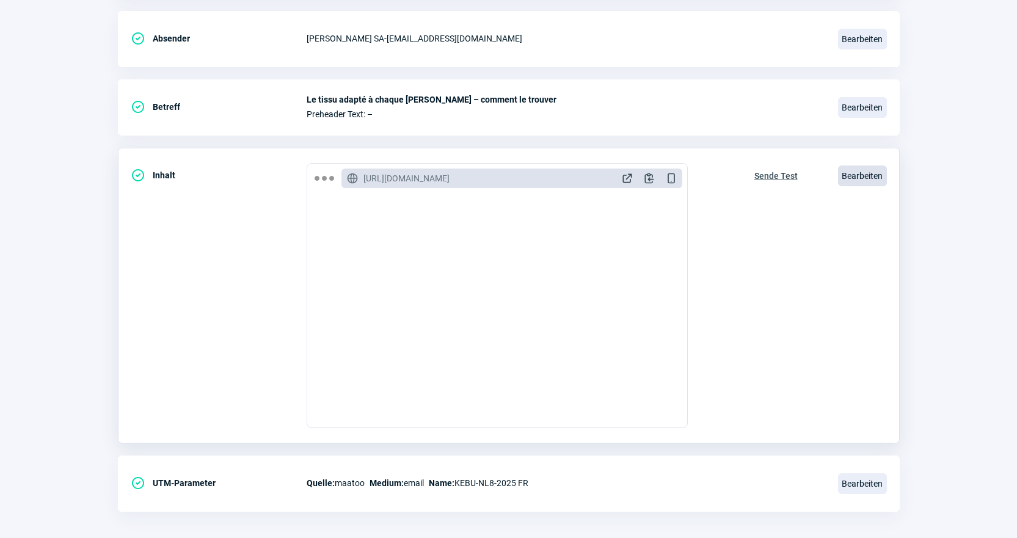
click at [867, 184] on span "Bearbeiten" at bounding box center [862, 175] width 49 height 21
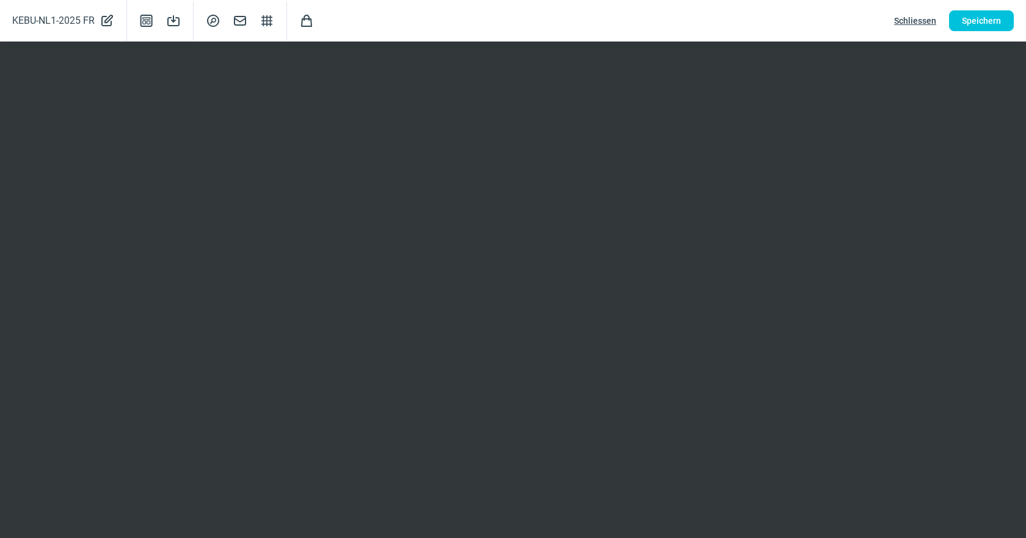
click at [898, 22] on span "Schliessen" at bounding box center [915, 21] width 42 height 20
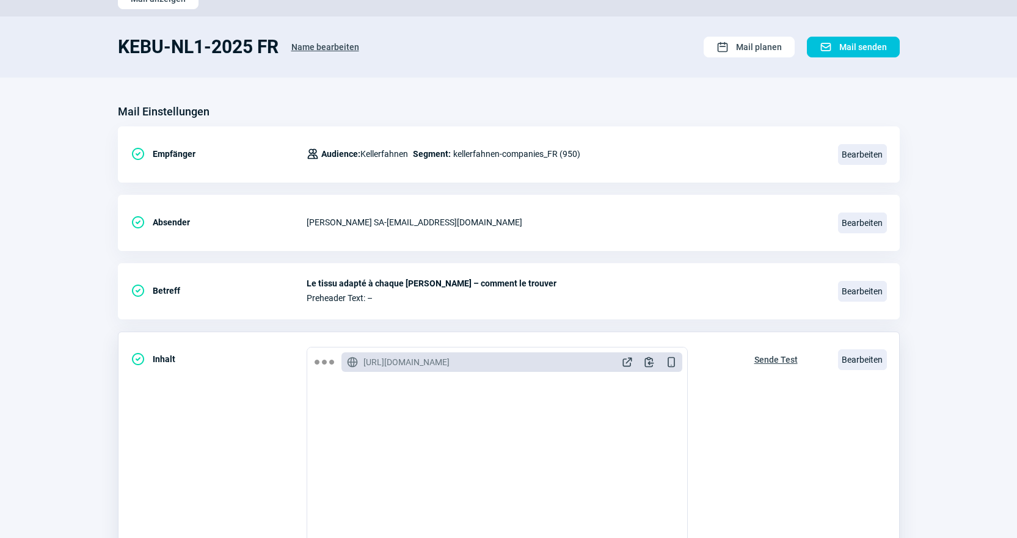
scroll to position [0, 0]
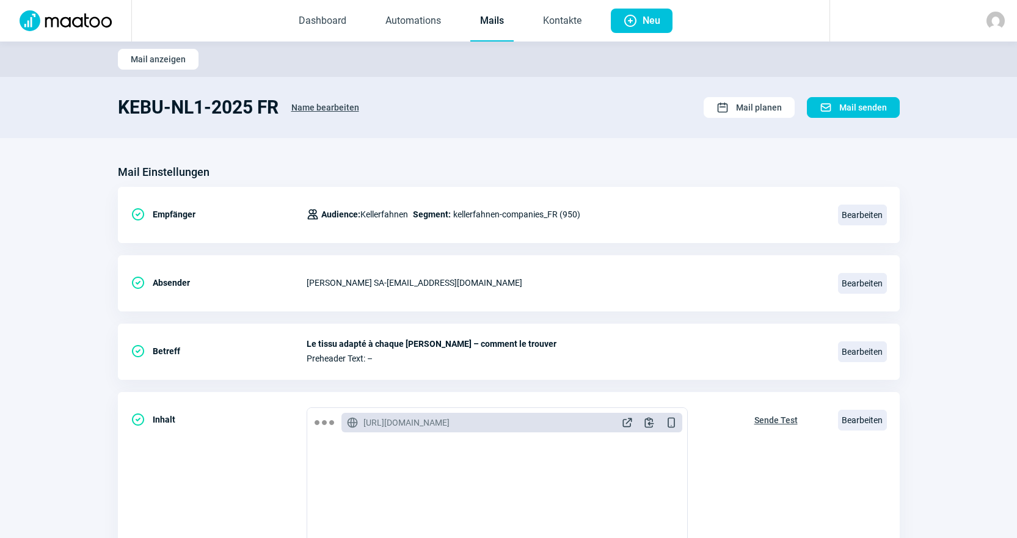
click at [504, 126] on section "KEBU-NL1-2025 FR Name bearbeiten Calendar icon Mail planen Mail icon Mail senden" at bounding box center [508, 107] width 1017 height 61
click at [481, 38] on link "Mails" at bounding box center [491, 21] width 43 height 40
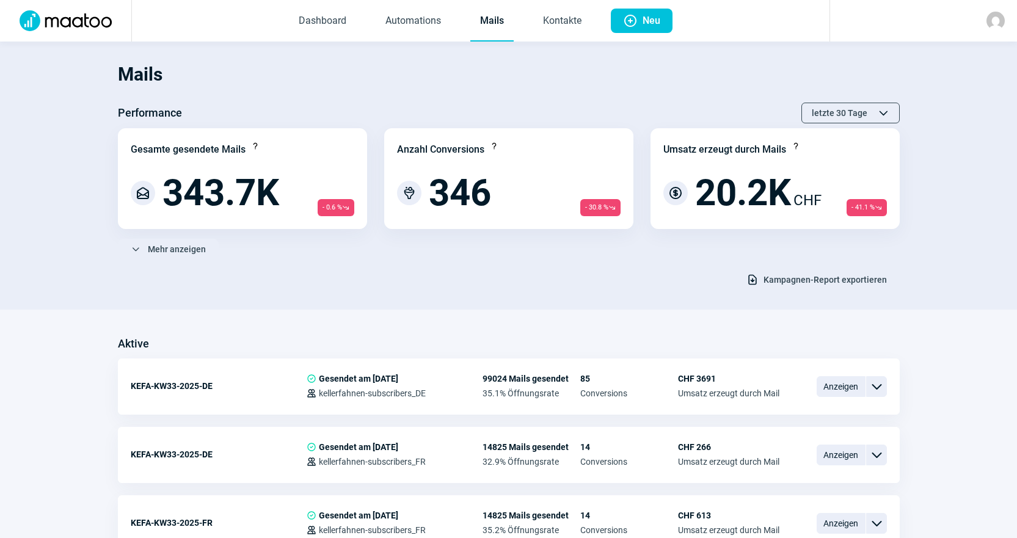
click at [336, 289] on div "Download icon Kampagnen-Report exportieren" at bounding box center [509, 279] width 782 height 21
click at [598, 209] on span "- 30.8 % TrendingDown icon" at bounding box center [600, 207] width 40 height 17
click at [305, 300] on section "Mails Performance letzte 30 Tage ChevronUp icon ChevronDown icon Gesamte gesend…" at bounding box center [508, 176] width 1017 height 268
